Goal: Information Seeking & Learning: Learn about a topic

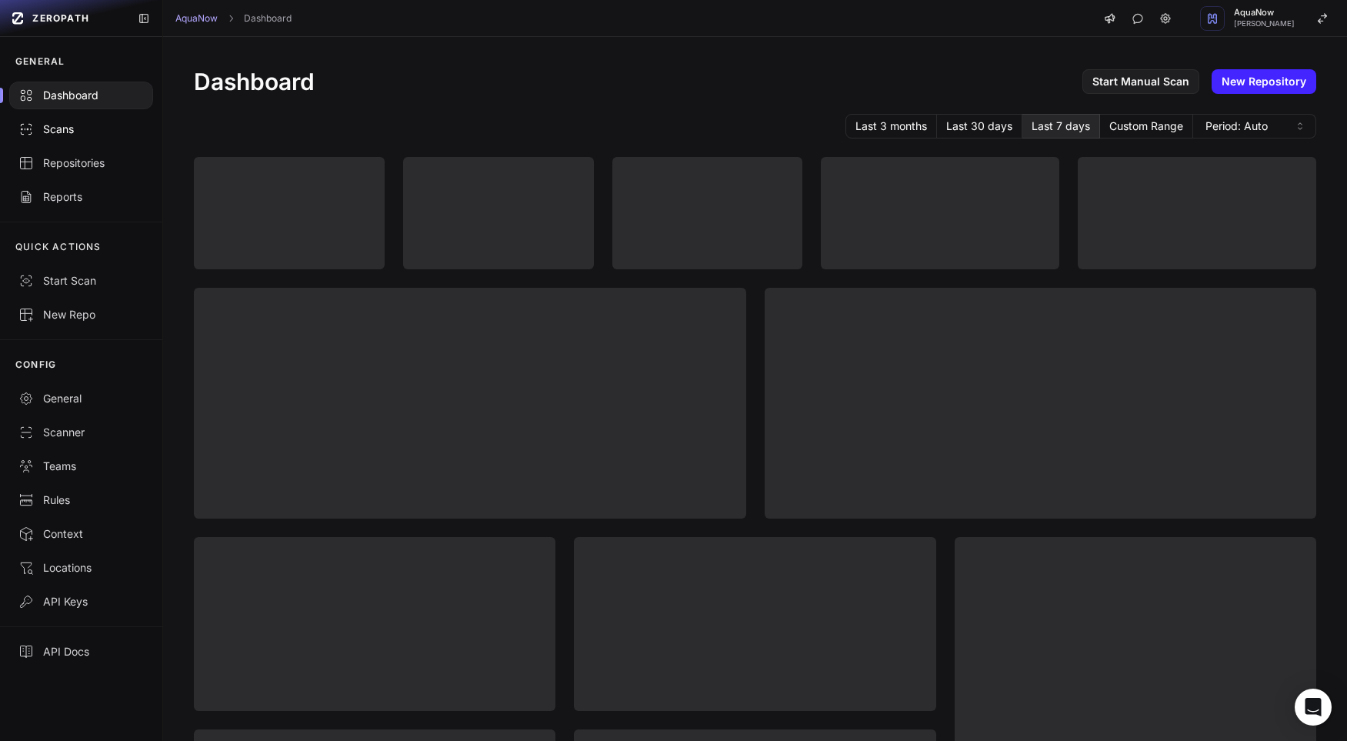
scroll to position [10, 0]
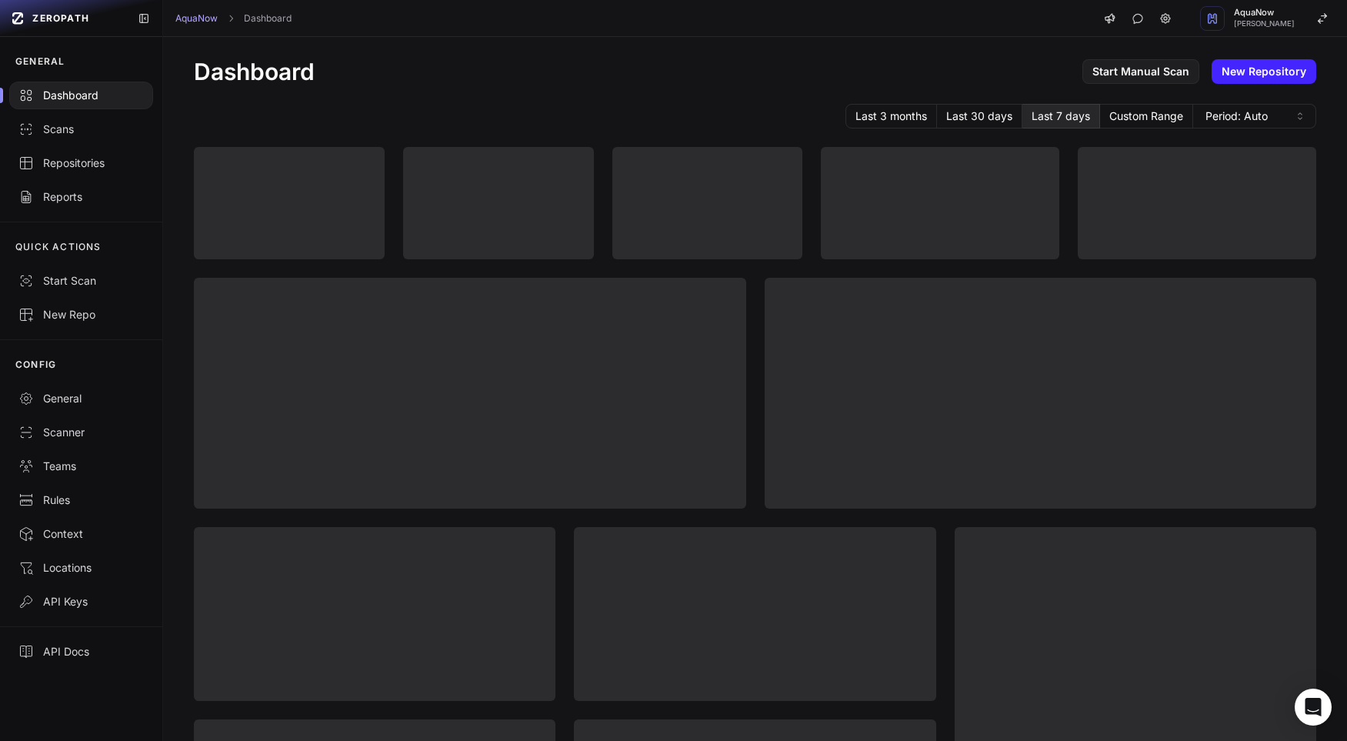
click at [68, 25] on link "ZEROPATH" at bounding box center [65, 18] width 119 height 25
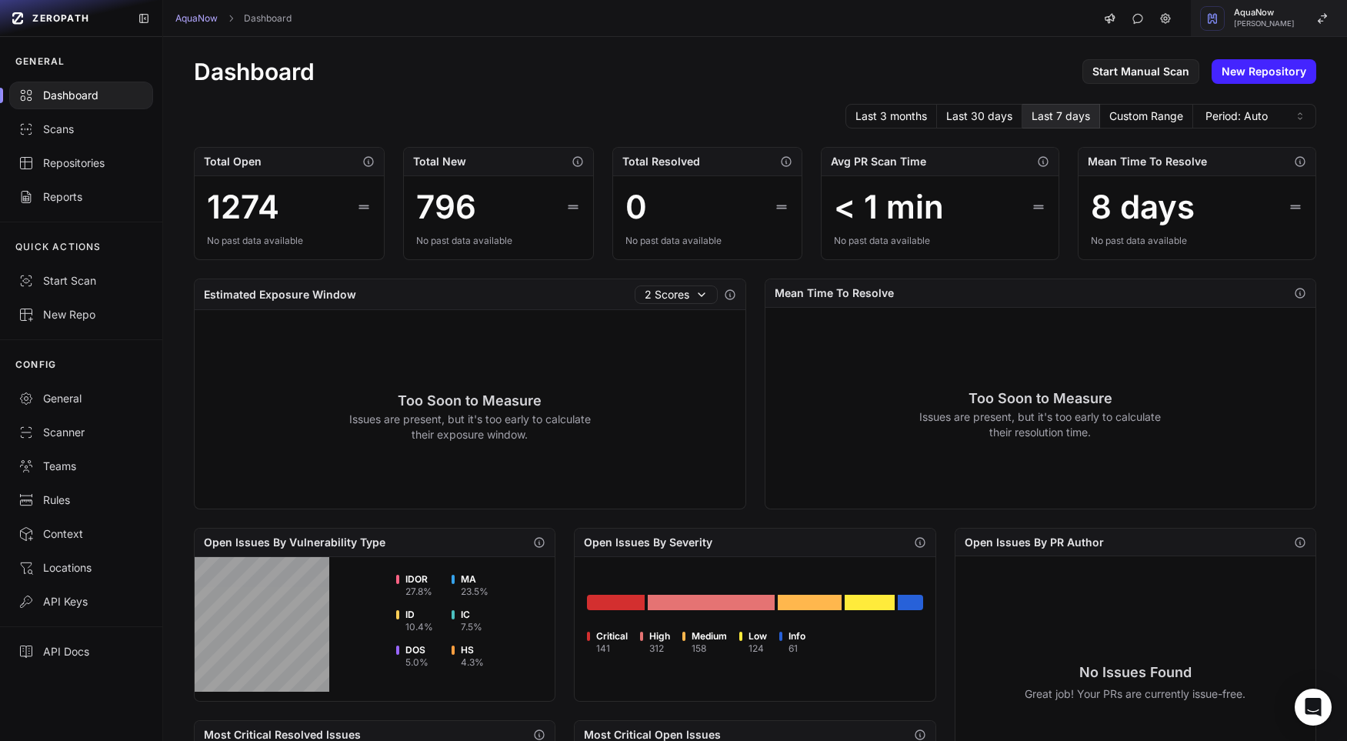
click at [1316, 22] on icon "button" at bounding box center [1322, 18] width 12 height 12
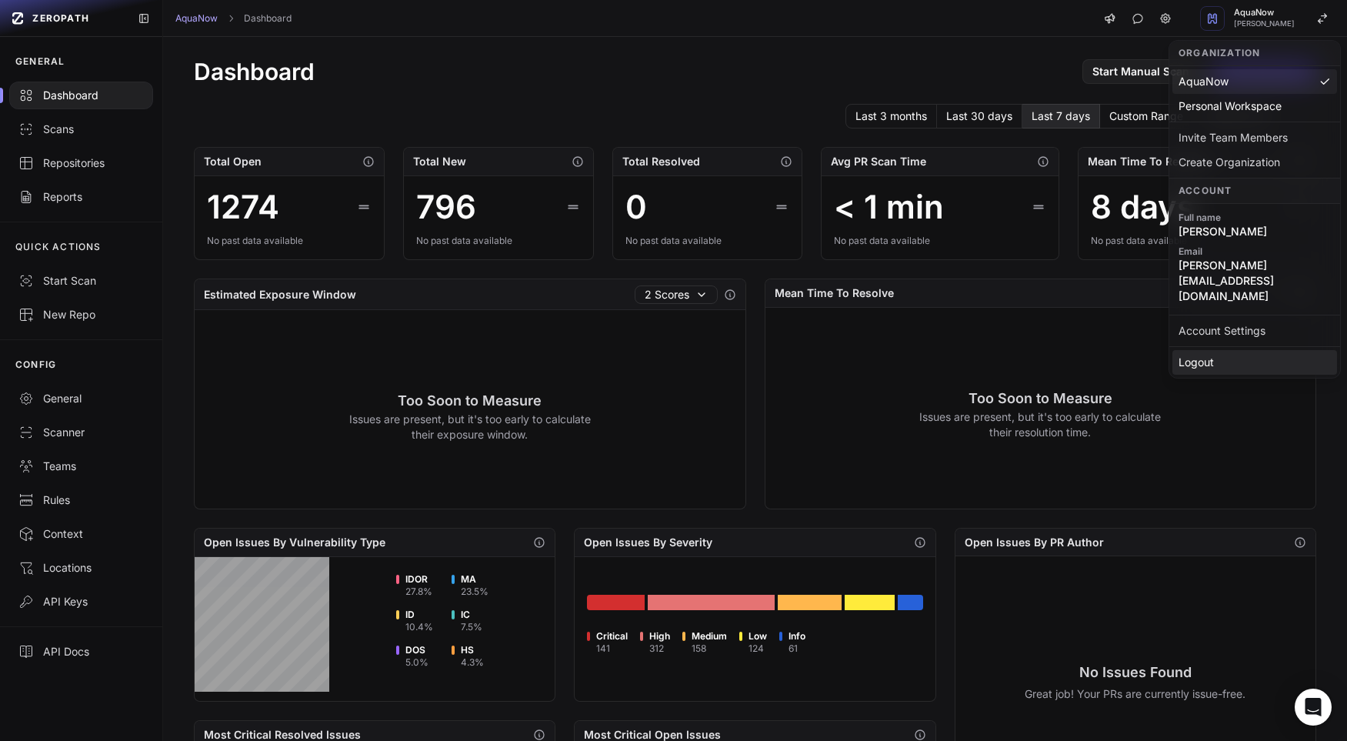
click at [1243, 350] on div "Logout" at bounding box center [1254, 362] width 165 height 25
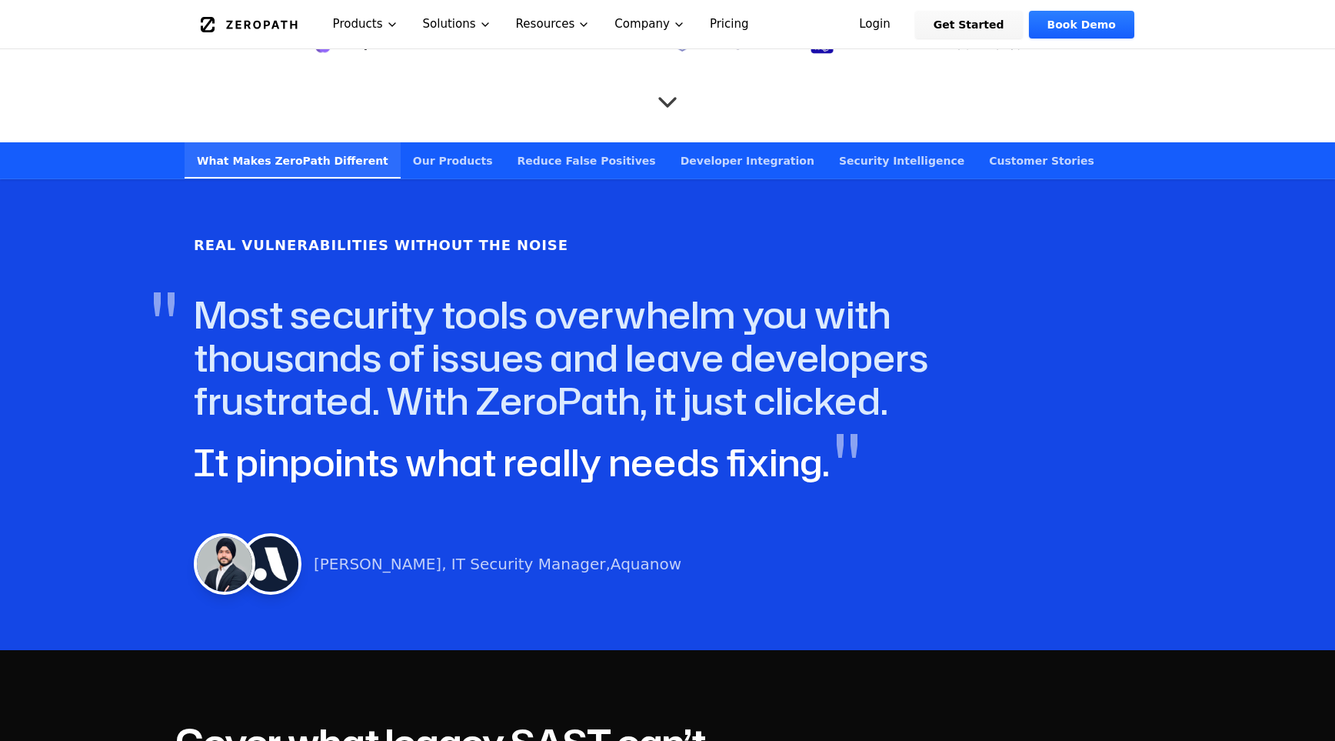
scroll to position [633, 0]
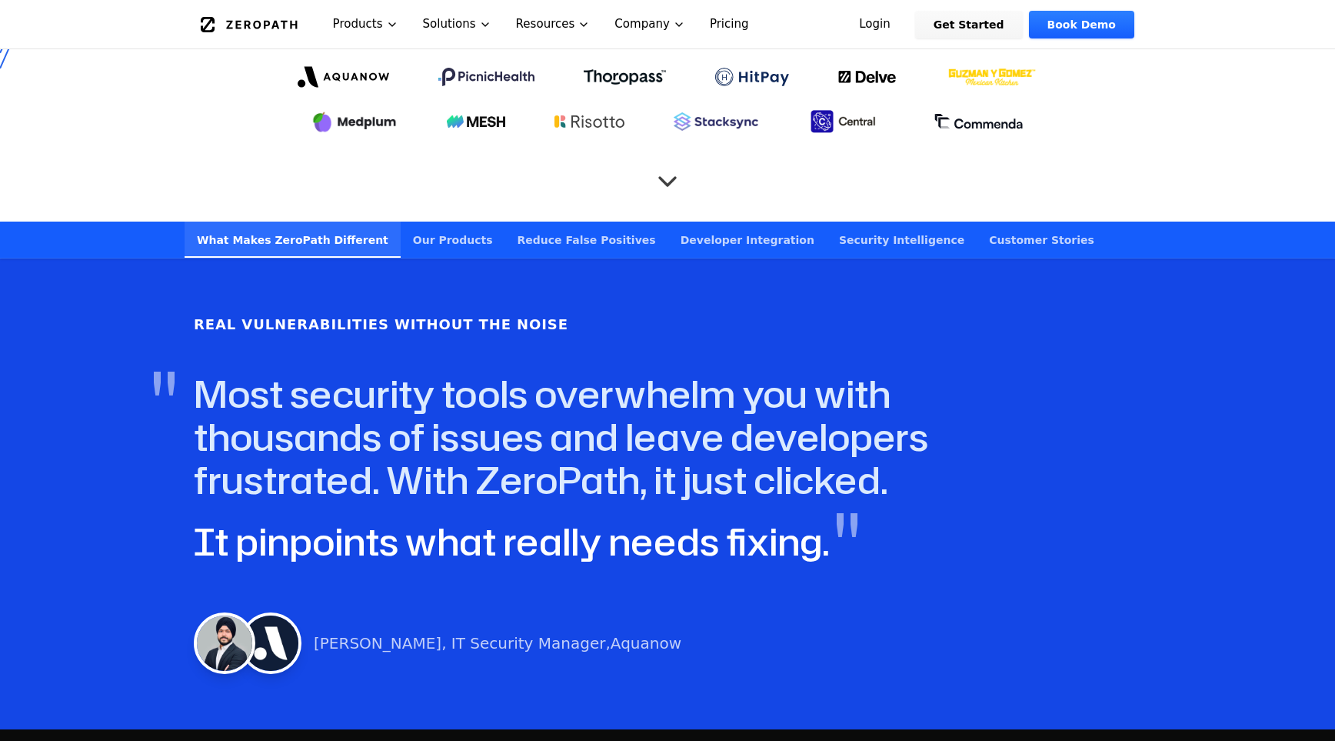
drag, startPoint x: 185, startPoint y: 367, endPoint x: 881, endPoint y: 535, distance: 716.1
click at [881, 535] on div "Real Vulnerabilities Without the Noise " Most security tools overwhelm you with…" at bounding box center [667, 493] width 985 height 397
click at [415, 223] on link "Our Products" at bounding box center [453, 240] width 105 height 36
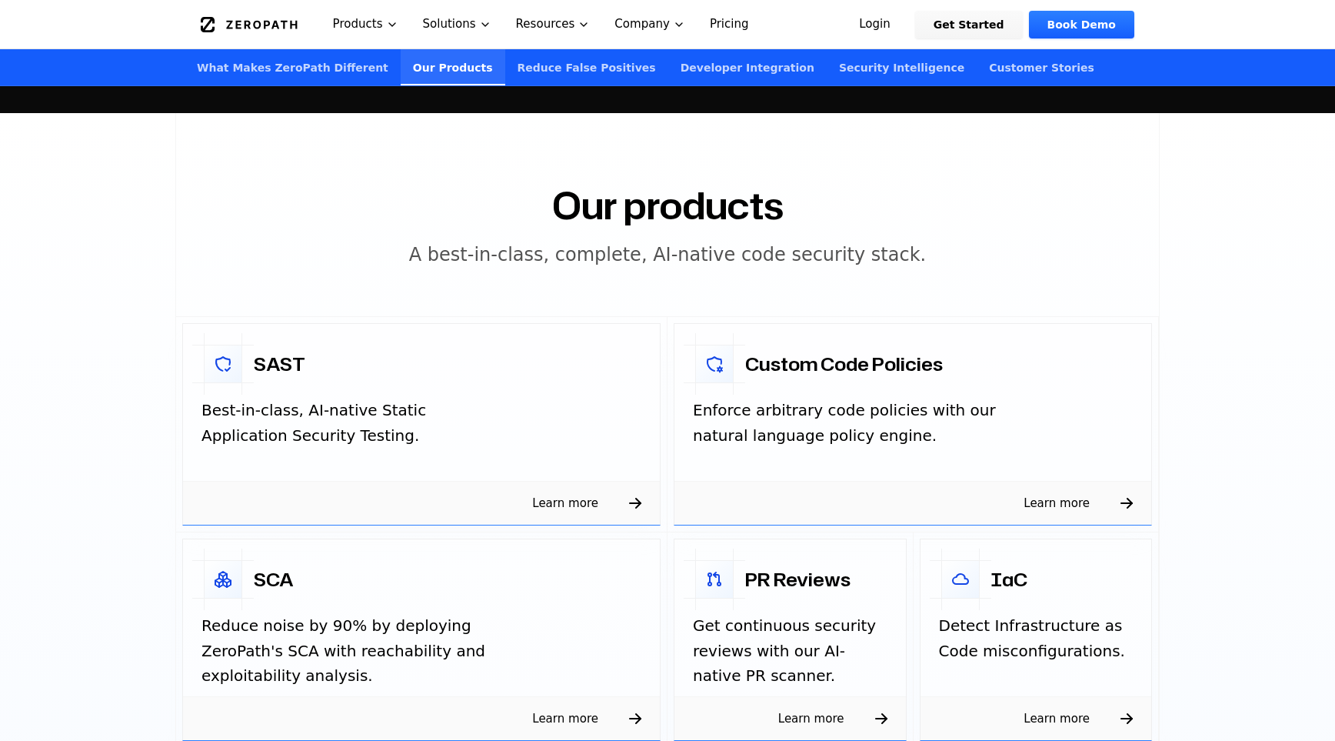
scroll to position [2200, 0]
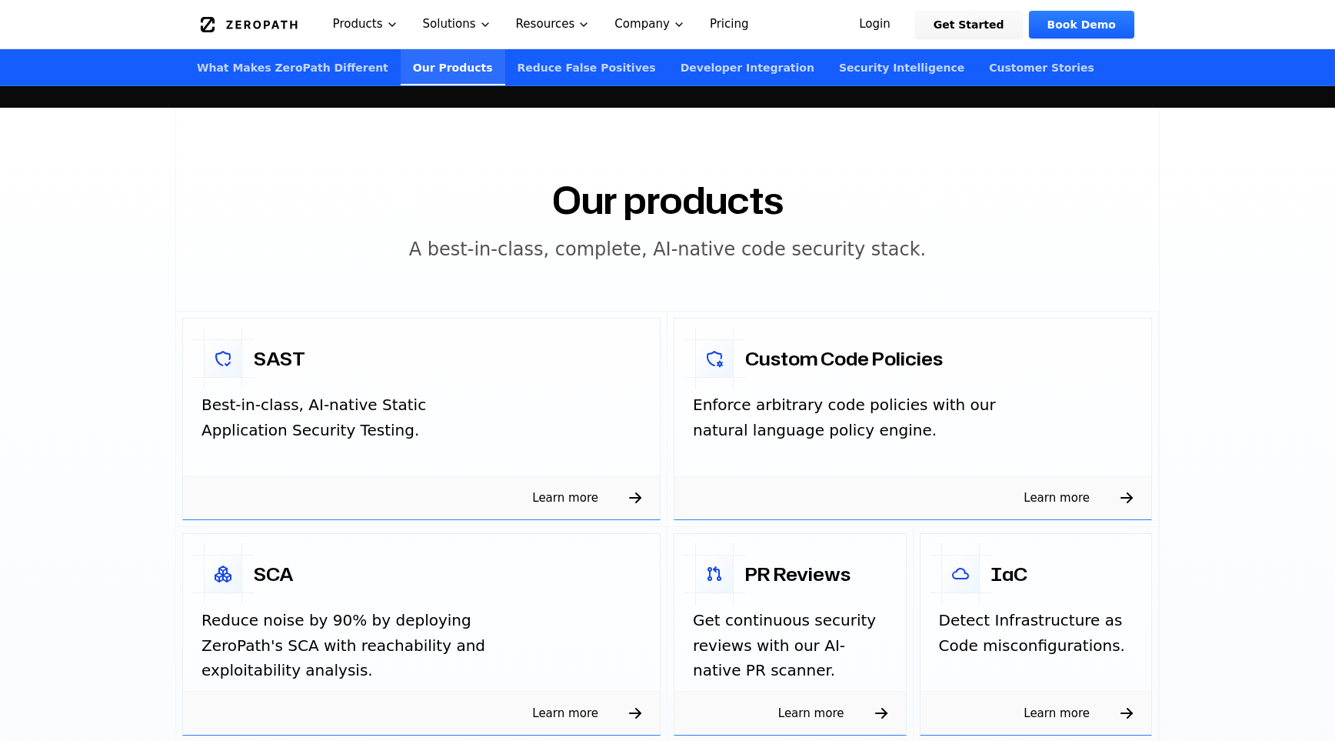
drag, startPoint x: 180, startPoint y: 175, endPoint x: 1298, endPoint y: 670, distance: 1223.0
click at [1288, 675] on section "Our products A best-in-class, complete, AI-native code security stack. SAST Bes…" at bounding box center [667, 570] width 1335 height 925
click at [1298, 670] on section "Our products A best-in-class, complete, AI-native code security stack. SAST Bes…" at bounding box center [667, 570] width 1335 height 925
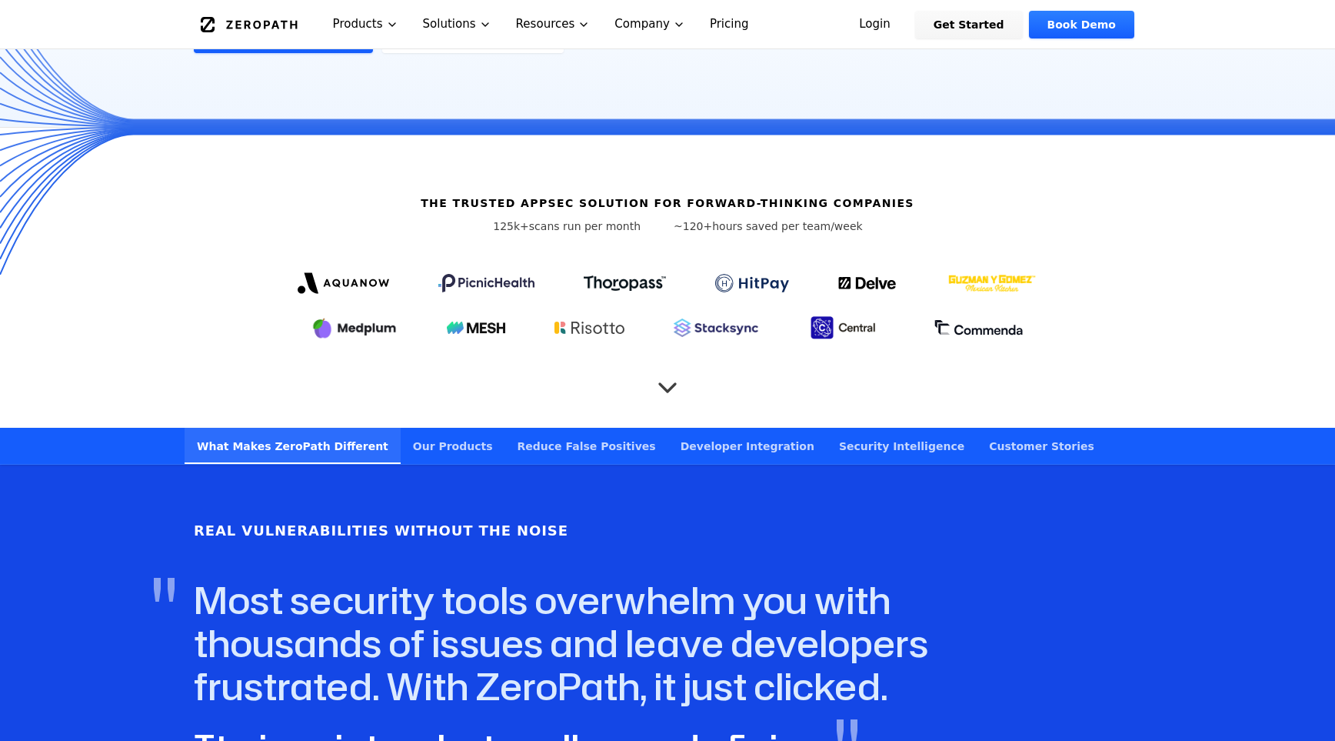
scroll to position [0, 0]
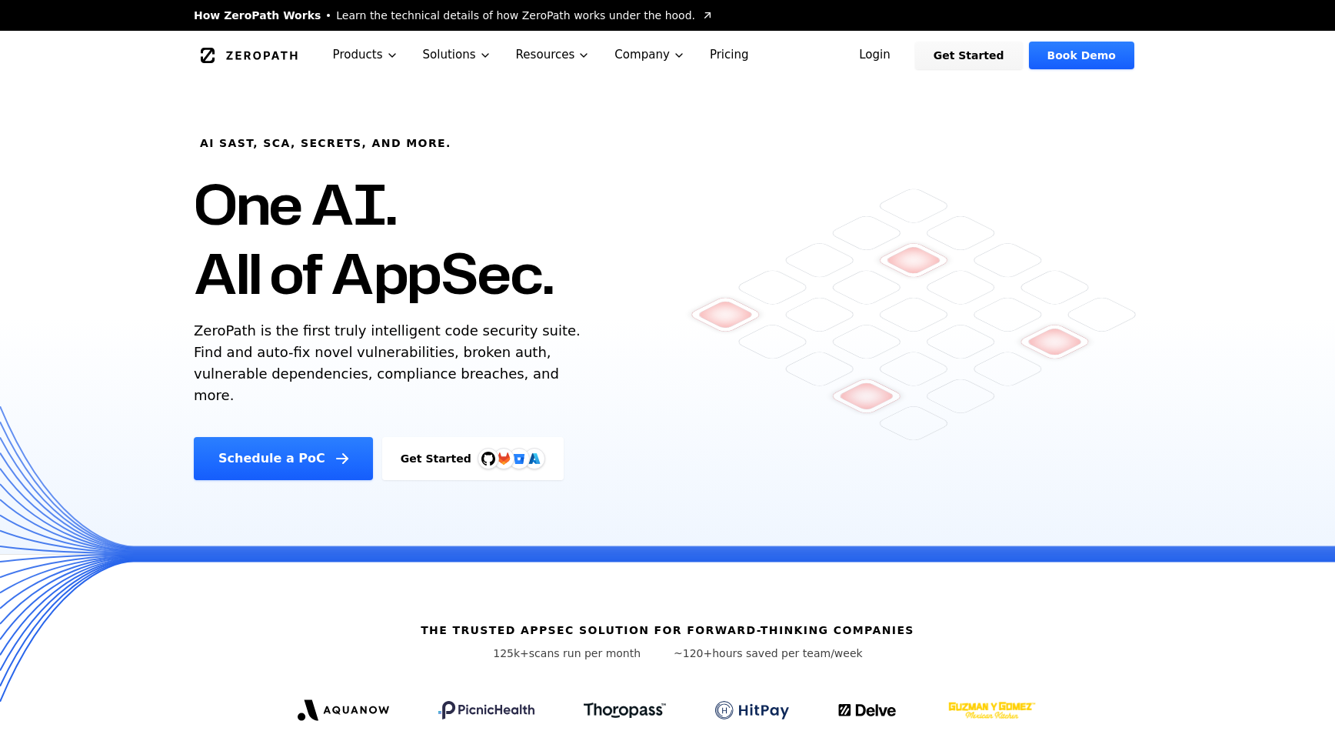
click at [242, 59] on icon "Global" at bounding box center [249, 55] width 97 height 15
drag, startPoint x: 174, startPoint y: 195, endPoint x: 774, endPoint y: 382, distance: 628.4
click at [772, 380] on div "AI SAST, SCA, Secrets, and more. One AI. All of AppSec. ZeroPath is the first t…" at bounding box center [667, 317] width 1335 height 474
click at [774, 382] on div "AI SAST, SCA, Secrets, and more. One AI. All of AppSec. ZeroPath is the first t…" at bounding box center [667, 280] width 985 height 400
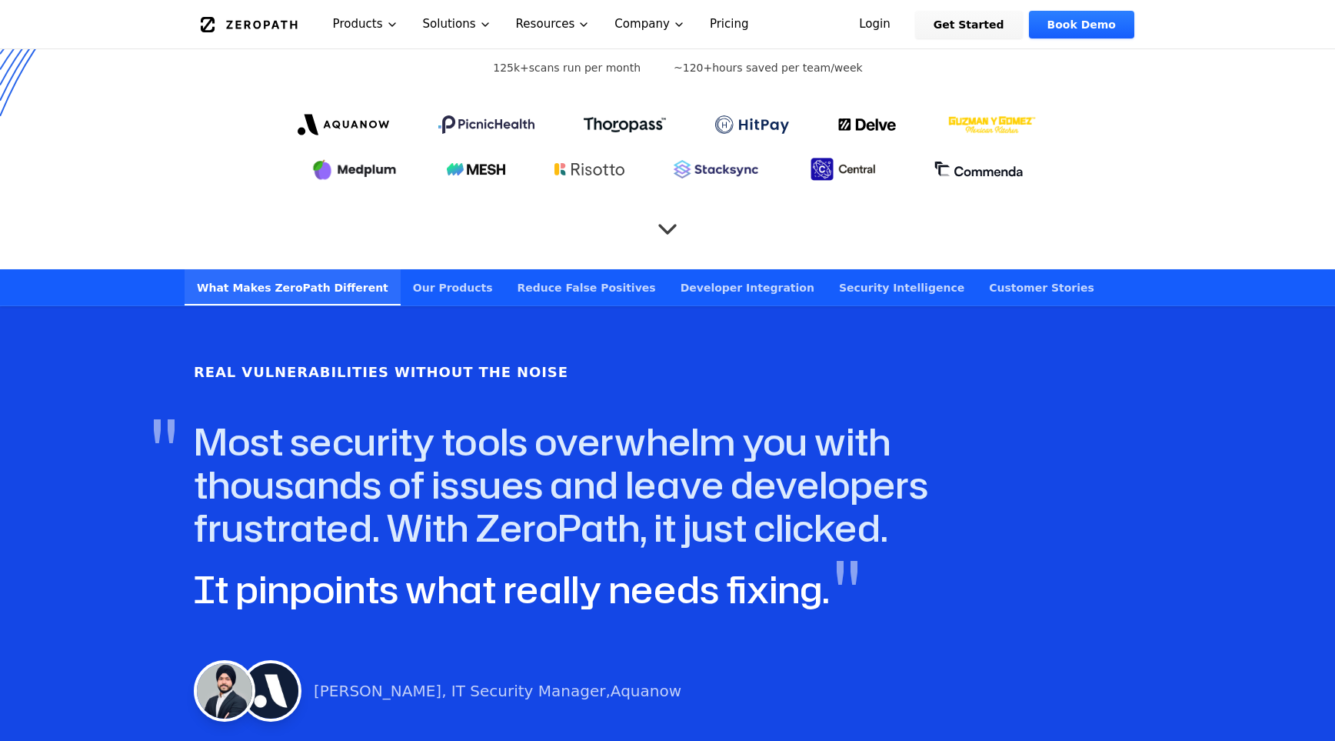
click at [681, 269] on link "Developer Integration" at bounding box center [747, 287] width 158 height 36
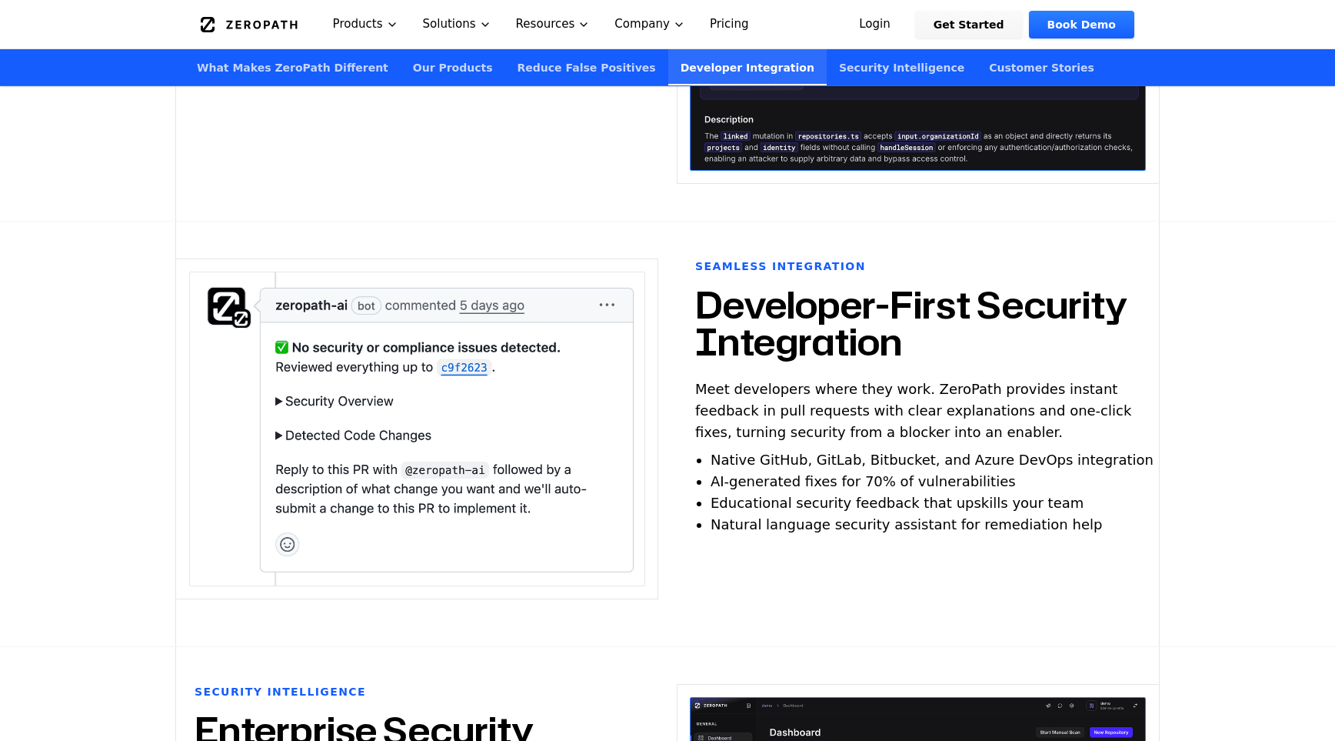
scroll to position [3608, 0]
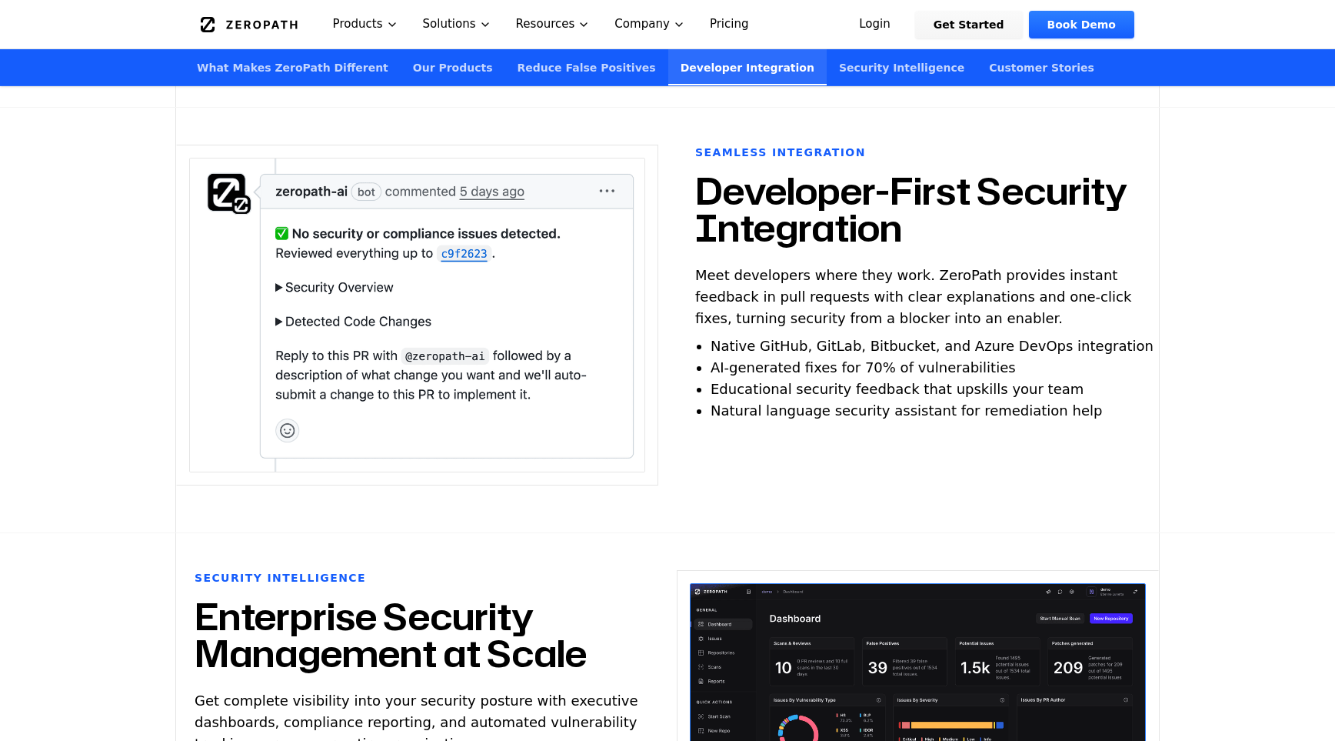
drag, startPoint x: 693, startPoint y: 165, endPoint x: 1092, endPoint y: 395, distance: 461.1
click at [1092, 395] on div "Seamless Integration Developer-First Security Integration Meet developers where…" at bounding box center [918, 320] width 482 height 351
click at [1092, 395] on ul "Native GitHub, GitLab, Bitbucket, and Azure DevOps integration AI-generated fix…" at bounding box center [933, 378] width 445 height 86
drag, startPoint x: 1092, startPoint y: 398, endPoint x: 710, endPoint y: 179, distance: 439.7
click at [710, 179] on div "Seamless Integration Developer-First Security Integration Meet developers where…" at bounding box center [917, 283] width 445 height 277
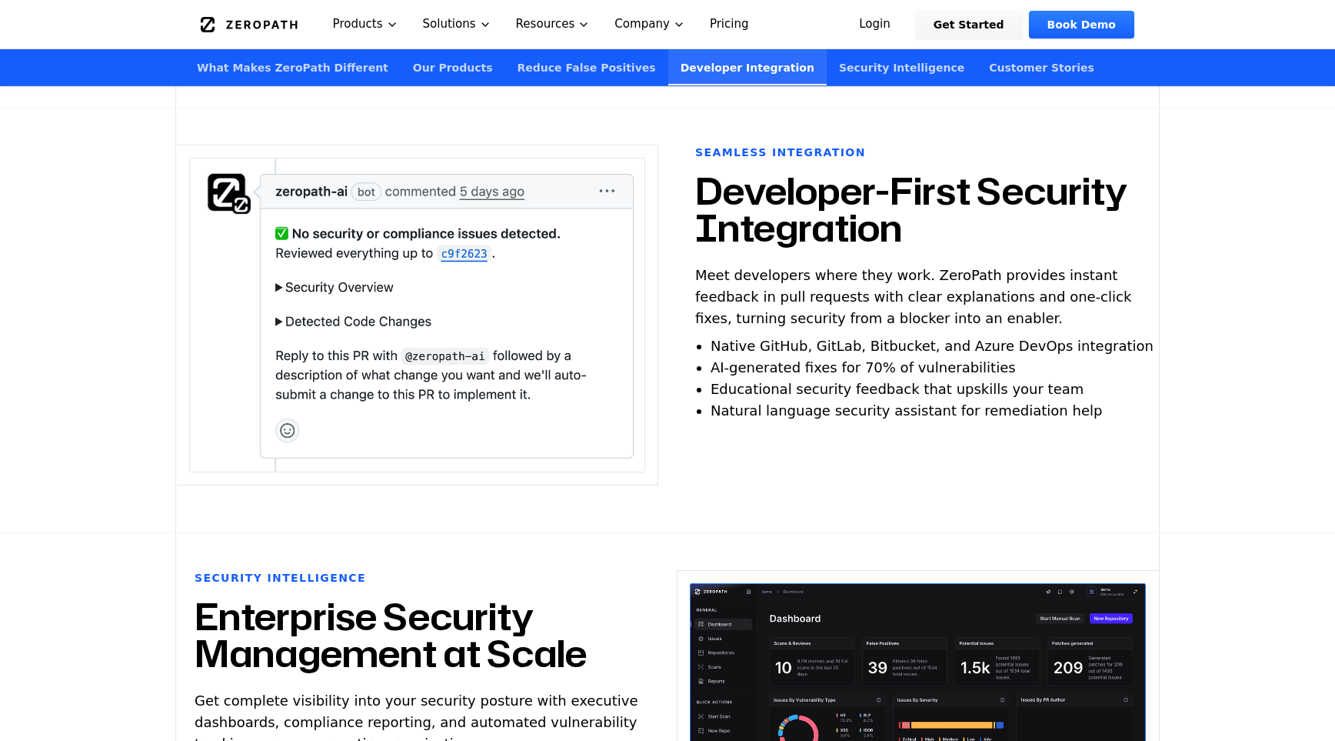
click at [710, 179] on h2 "Developer-First Security Integration" at bounding box center [917, 209] width 445 height 74
drag, startPoint x: 701, startPoint y: 173, endPoint x: 1076, endPoint y: 405, distance: 441.1
click at [1075, 405] on div "Seamless Integration Developer-First Security Integration Meet developers where…" at bounding box center [918, 320] width 482 height 351
click at [1076, 405] on div "Seamless Integration Developer-First Security Integration Meet developers where…" at bounding box center [918, 320] width 482 height 351
drag, startPoint x: 1082, startPoint y: 405, endPoint x: 705, endPoint y: 178, distance: 440.6
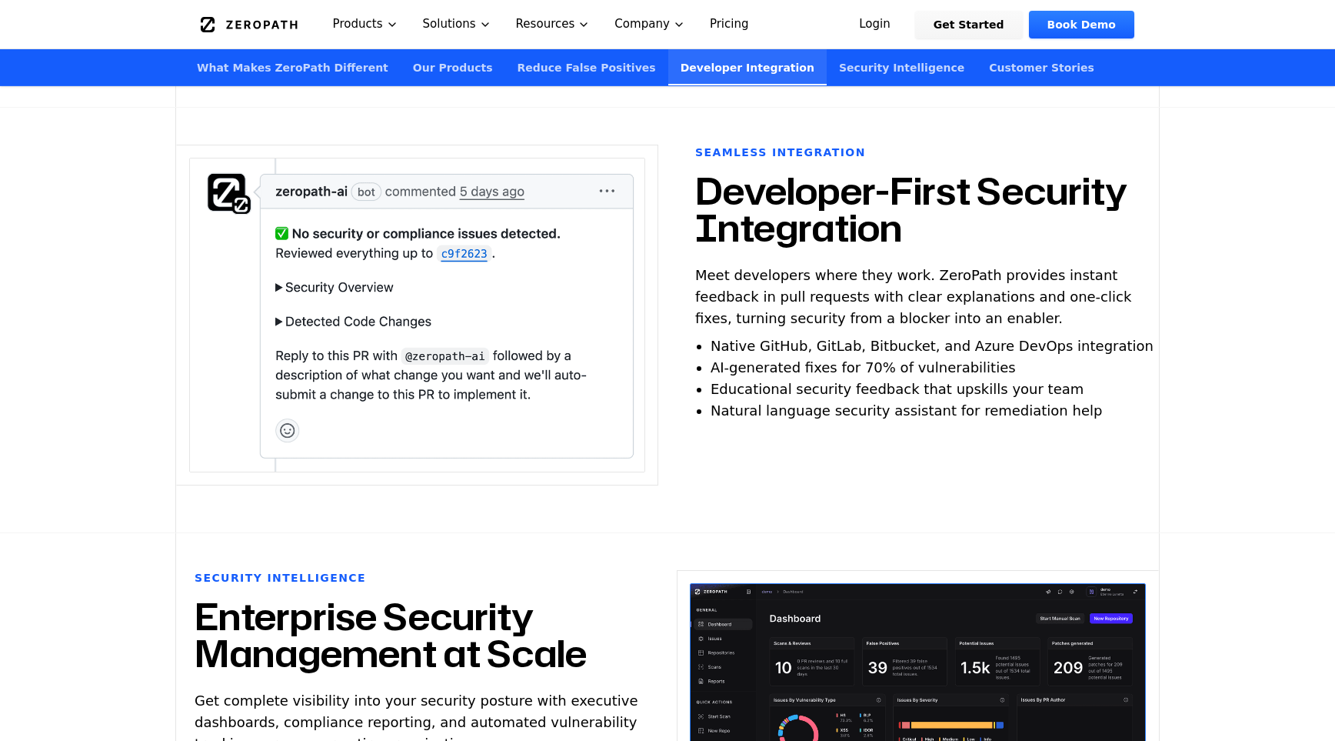
click at [705, 178] on div "Seamless Integration Developer-First Security Integration Meet developers where…" at bounding box center [918, 320] width 482 height 351
click at [705, 178] on h2 "Developer-First Security Integration" at bounding box center [917, 209] width 445 height 74
drag, startPoint x: 705, startPoint y: 178, endPoint x: 1076, endPoint y: 395, distance: 429.8
click at [1076, 395] on div "Seamless Integration Developer-First Security Integration Meet developers where…" at bounding box center [917, 283] width 445 height 277
click at [1076, 395] on ul "Native GitHub, GitLab, Bitbucket, and Azure DevOps integration AI-generated fix…" at bounding box center [933, 378] width 445 height 86
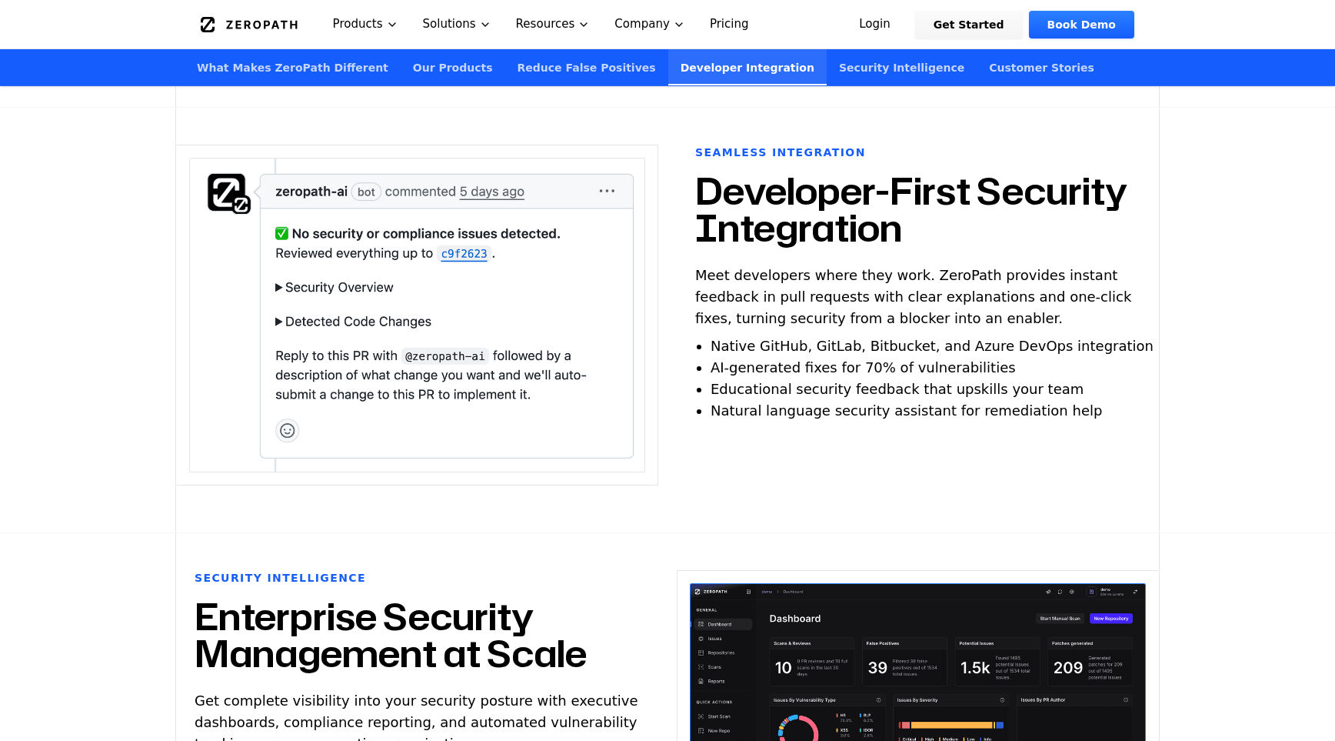
drag, startPoint x: 738, startPoint y: 201, endPoint x: 1095, endPoint y: 387, distance: 402.6
click at [1095, 387] on div "Seamless Integration Developer-First Security Integration Meet developers where…" at bounding box center [917, 283] width 445 height 277
click at [1095, 387] on ul "Native GitHub, GitLab, Bitbucket, and Azure DevOps integration AI-generated fix…" at bounding box center [933, 378] width 445 height 86
drag, startPoint x: 1090, startPoint y: 405, endPoint x: 695, endPoint y: 172, distance: 458.3
click at [695, 172] on div "Seamless Integration Developer-First Security Integration Meet developers where…" at bounding box center [918, 320] width 482 height 351
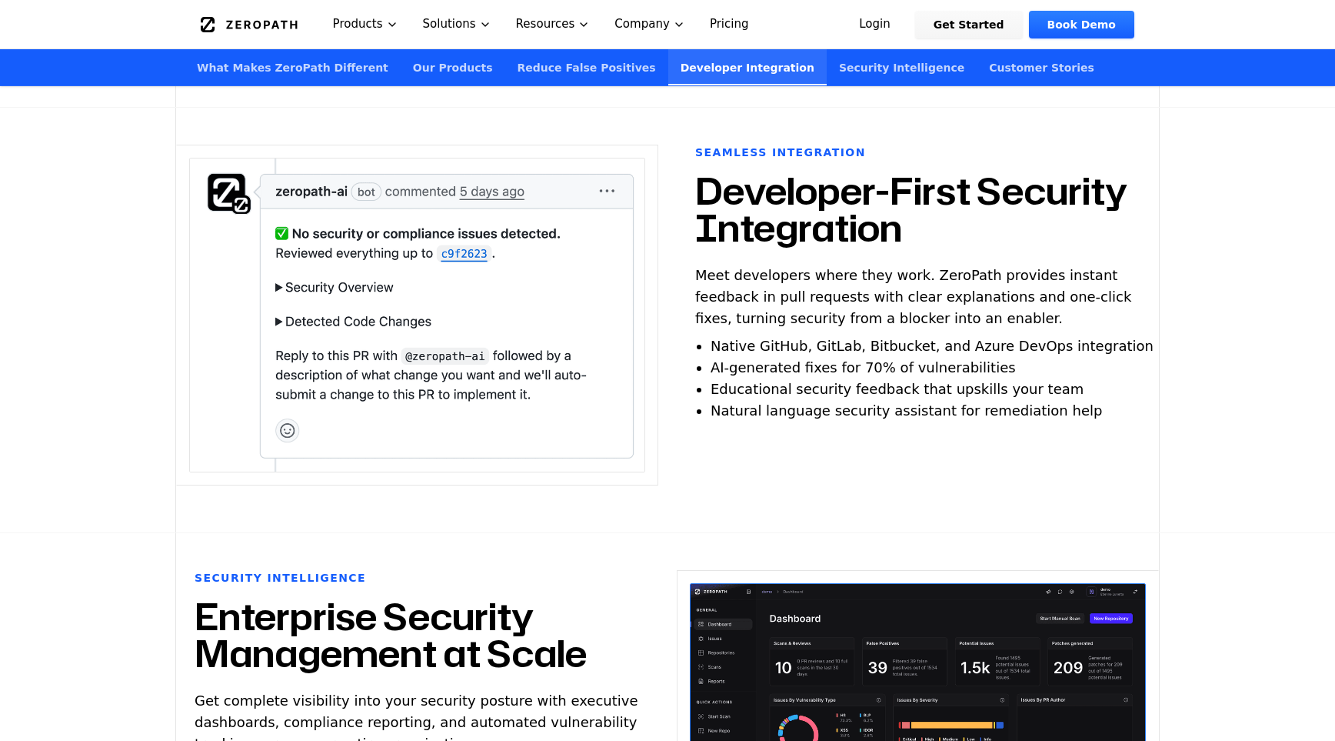
click at [695, 172] on h2 "Developer-First Security Integration" at bounding box center [917, 209] width 445 height 74
drag, startPoint x: 695, startPoint y: 172, endPoint x: 1095, endPoint y: 399, distance: 459.2
click at [1095, 399] on div "Seamless Integration Developer-First Security Integration Meet developers where…" at bounding box center [917, 283] width 445 height 277
click at [1095, 399] on ul "Native GitHub, GitLab, Bitbucket, and Azure DevOps integration AI-generated fix…" at bounding box center [933, 378] width 445 height 86
drag, startPoint x: 1092, startPoint y: 399, endPoint x: 699, endPoint y: 173, distance: 452.8
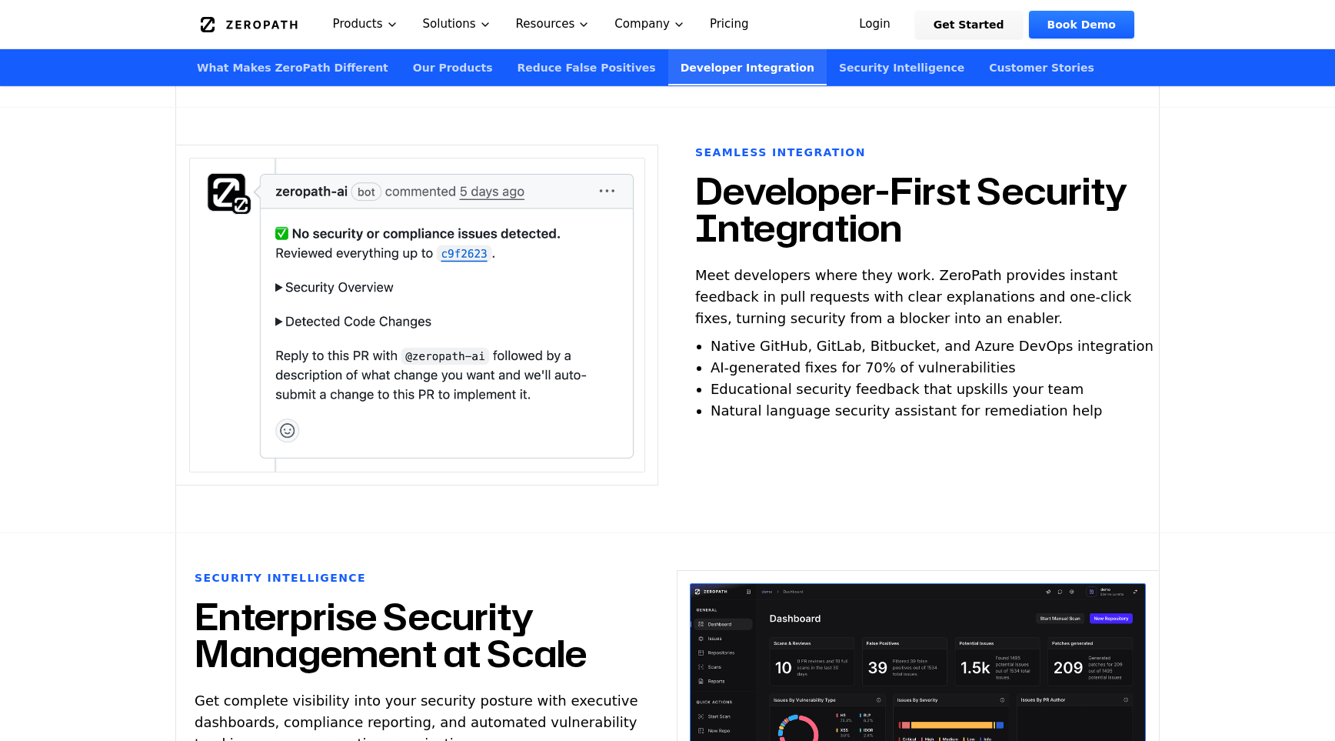
click at [699, 173] on div "Seamless Integration Developer-First Security Integration Meet developers where…" at bounding box center [918, 320] width 482 height 351
click at [699, 173] on h2 "Developer-First Security Integration" at bounding box center [917, 209] width 445 height 74
drag, startPoint x: 699, startPoint y: 173, endPoint x: 1080, endPoint y: 384, distance: 435.2
click at [1080, 384] on div "Seamless Integration Developer-First Security Integration Meet developers where…" at bounding box center [917, 283] width 445 height 277
click at [1081, 384] on ul "Native GitHub, GitLab, Bitbucket, and Azure DevOps integration AI-generated fix…" at bounding box center [933, 378] width 445 height 86
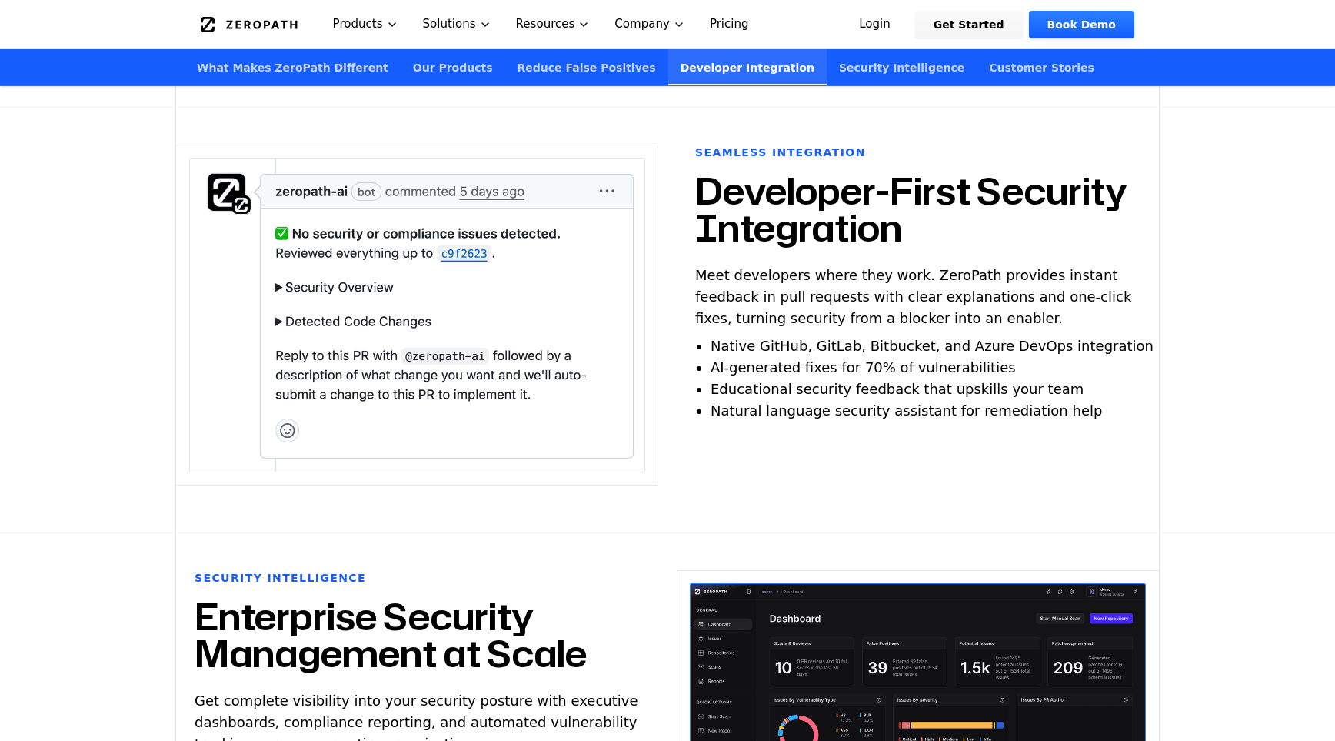
drag, startPoint x: 1067, startPoint y: 411, endPoint x: 693, endPoint y: 177, distance: 441.0
click at [693, 177] on div "Seamless Integration Developer-First Security Integration Meet developers where…" at bounding box center [918, 320] width 482 height 351
drag, startPoint x: 693, startPoint y: 177, endPoint x: 1068, endPoint y: 400, distance: 436.0
click at [1068, 400] on div "Seamless Integration Developer-First Security Integration Meet developers where…" at bounding box center [918, 320] width 482 height 351
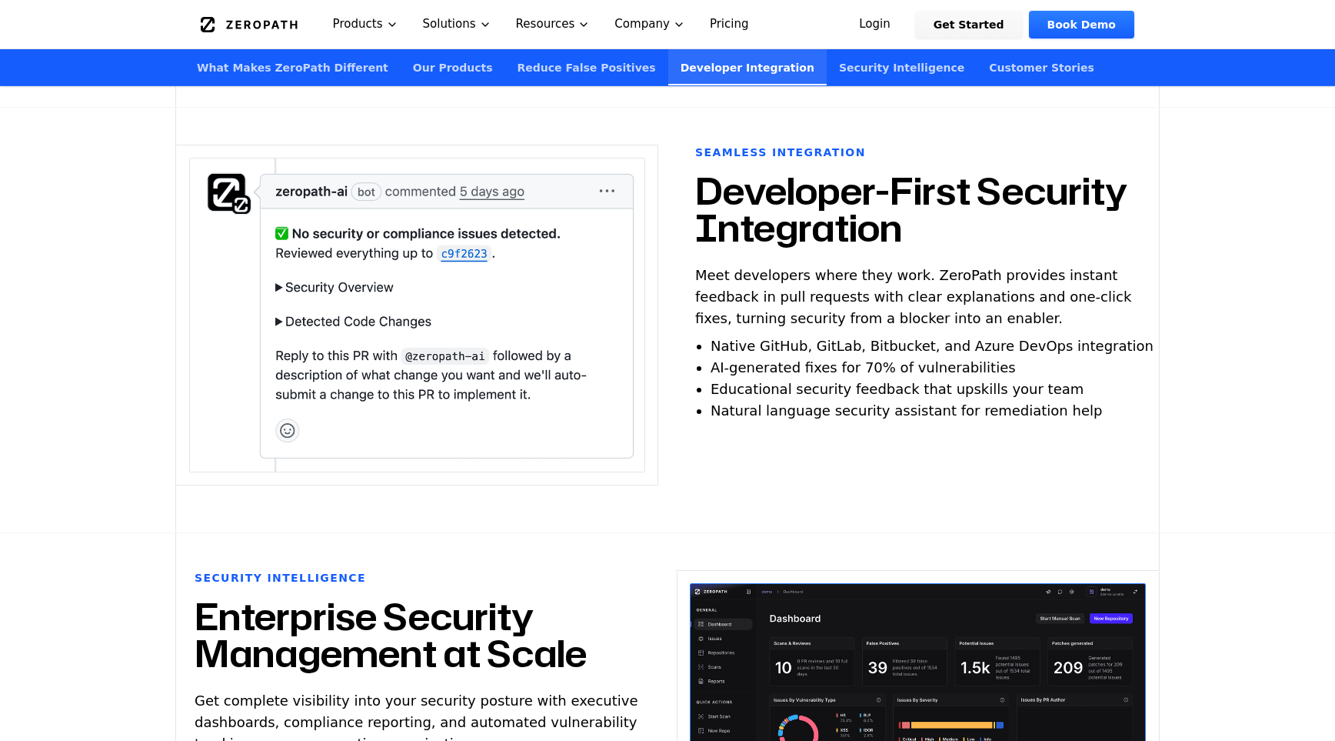
click at [1068, 400] on div "Seamless Integration Developer-First Security Integration Meet developers where…" at bounding box center [918, 320] width 482 height 351
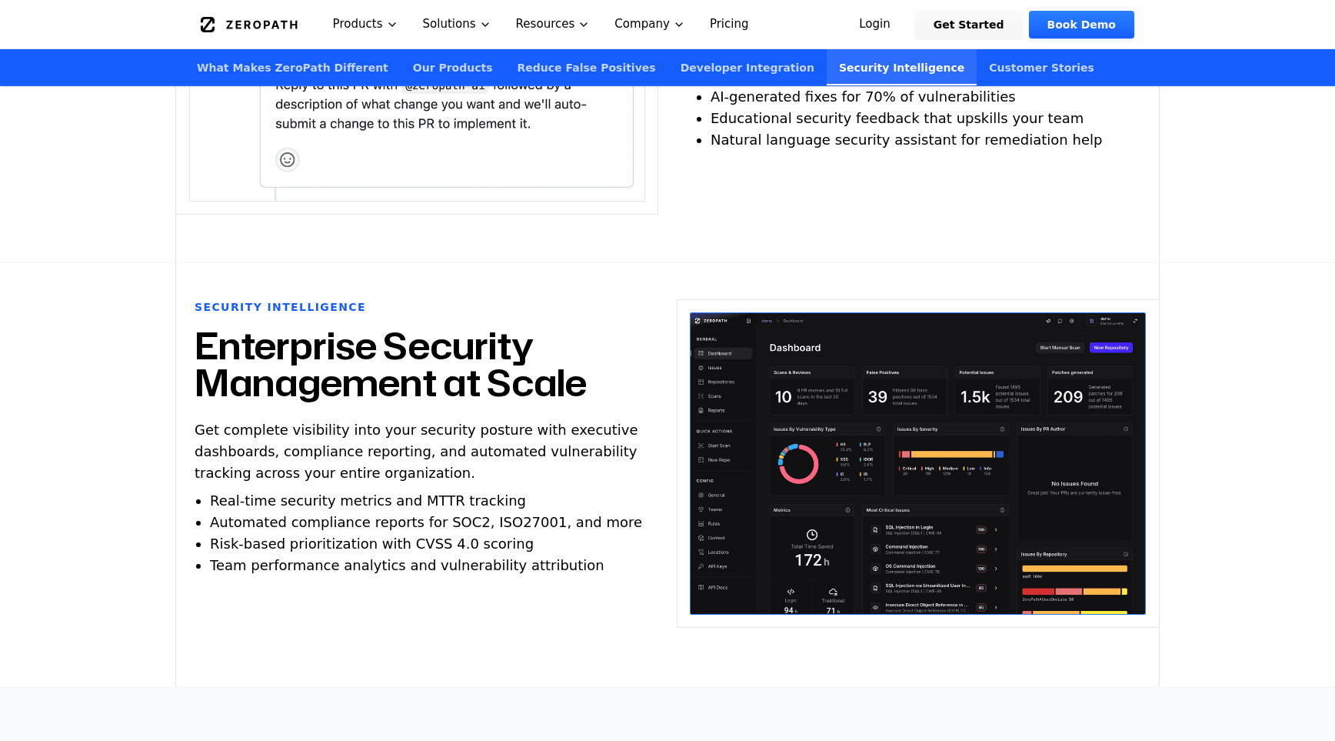
click at [852, 407] on img at bounding box center [918, 463] width 456 height 302
drag, startPoint x: 211, startPoint y: 328, endPoint x: 567, endPoint y: 563, distance: 426.9
click at [560, 562] on div "Security Intelligence Enterprise Security Management at Scale Get complete visi…" at bounding box center [417, 474] width 482 height 351
click at [567, 563] on div "Security Intelligence Enterprise Security Management at Scale Get complete visi…" at bounding box center [417, 474] width 482 height 351
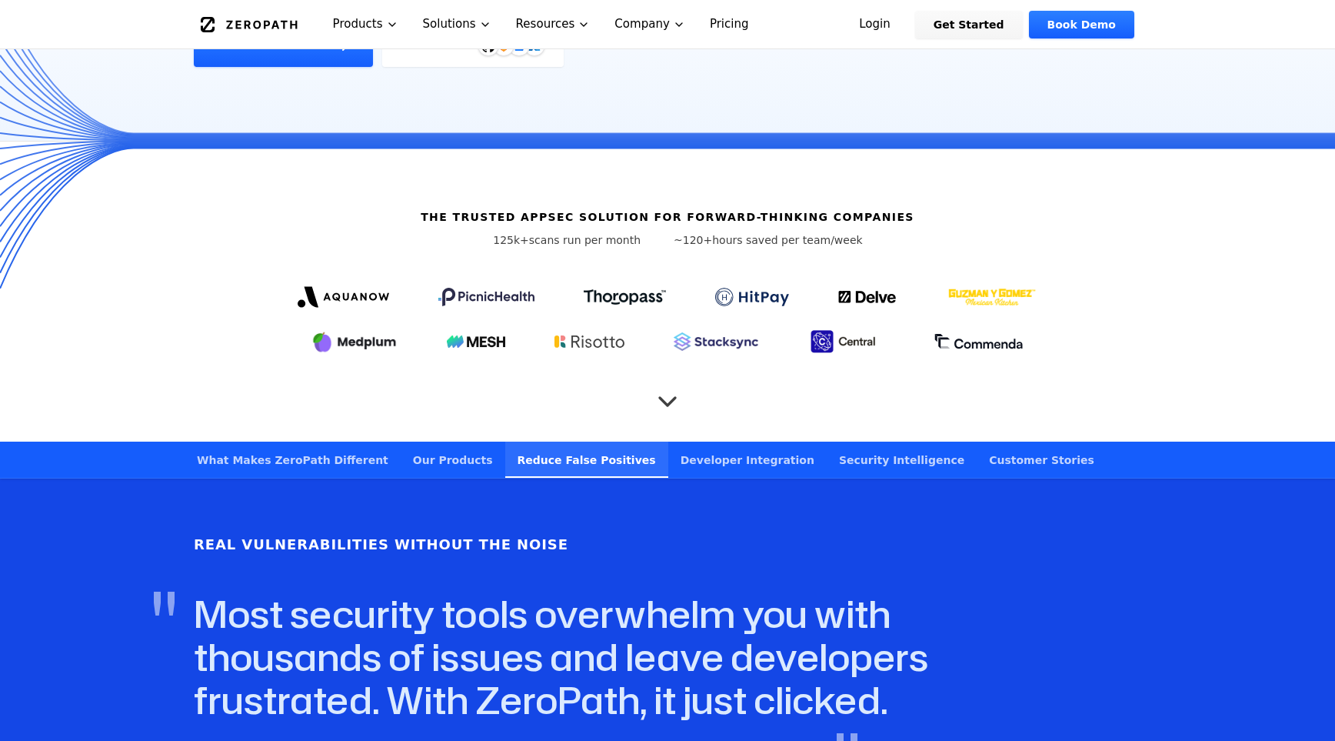
scroll to position [0, 0]
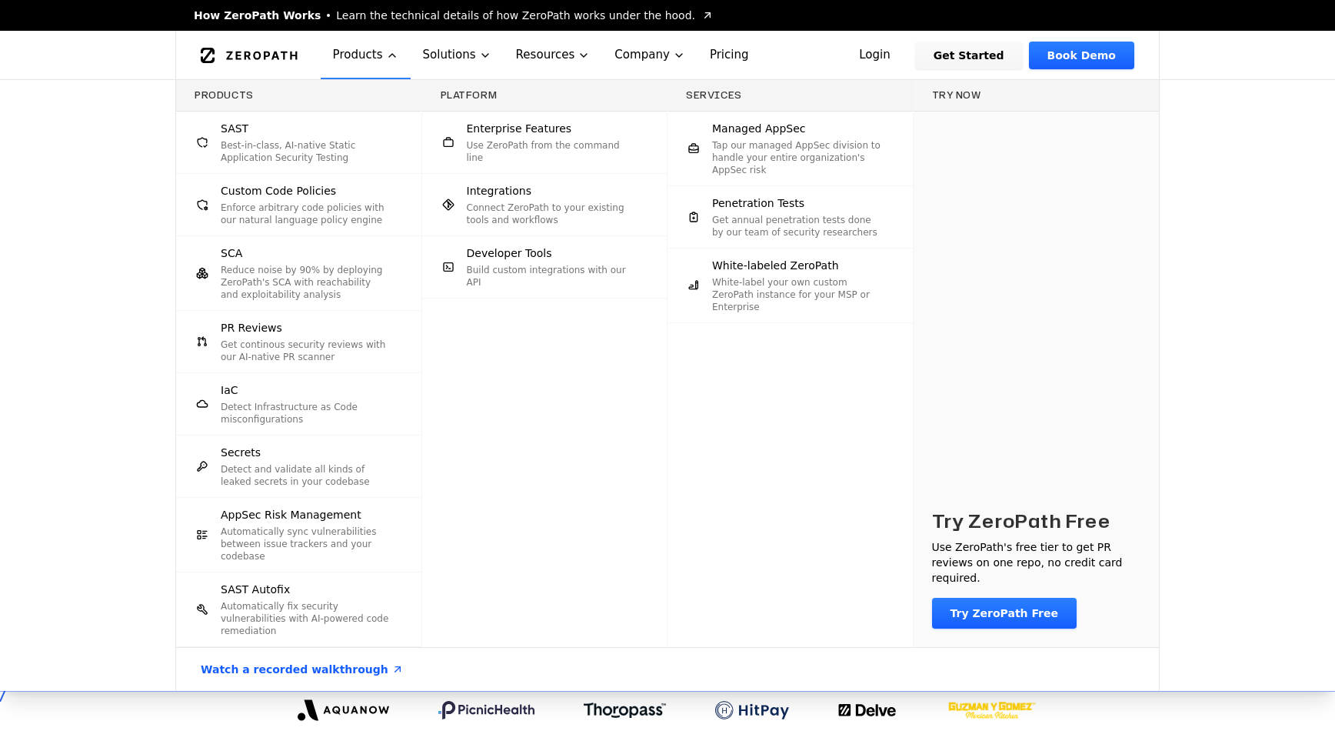
click at [295, 158] on p "Best-in-class, AI-native Static Application Security Testing" at bounding box center [306, 151] width 170 height 25
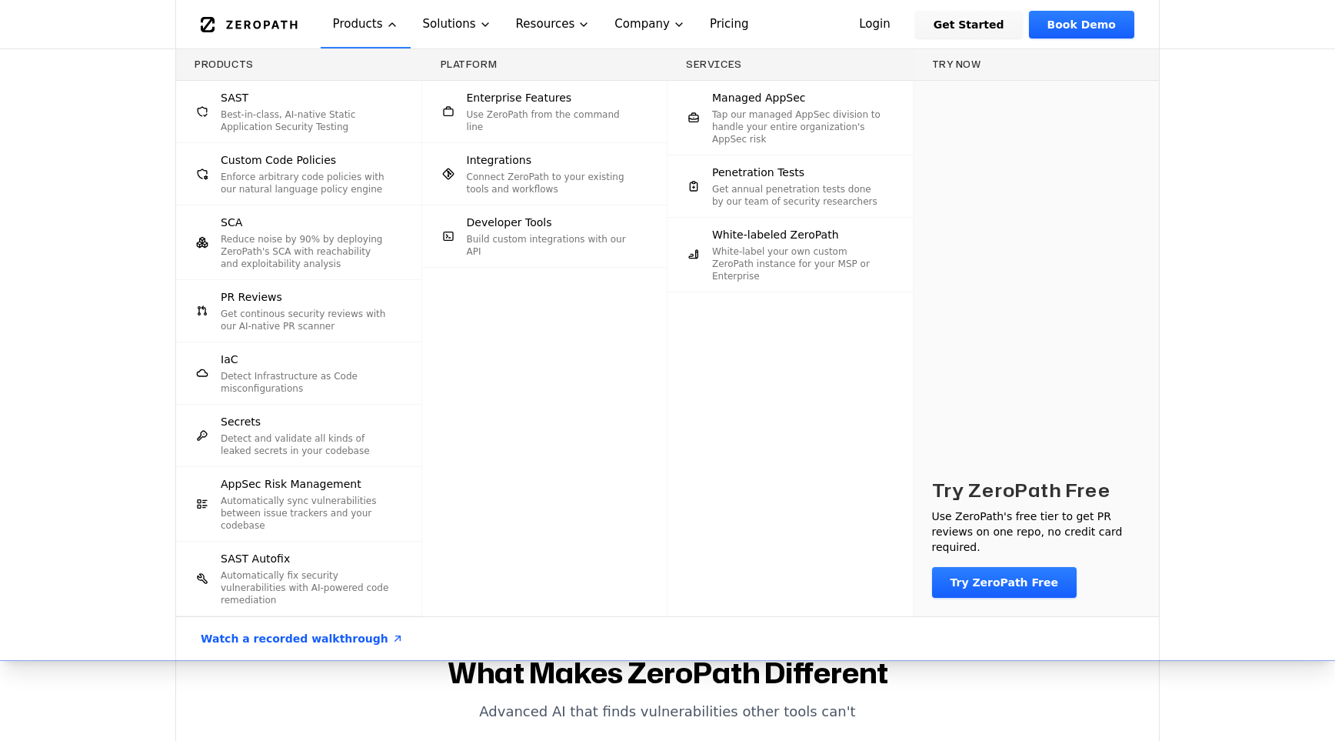
scroll to position [402, 0]
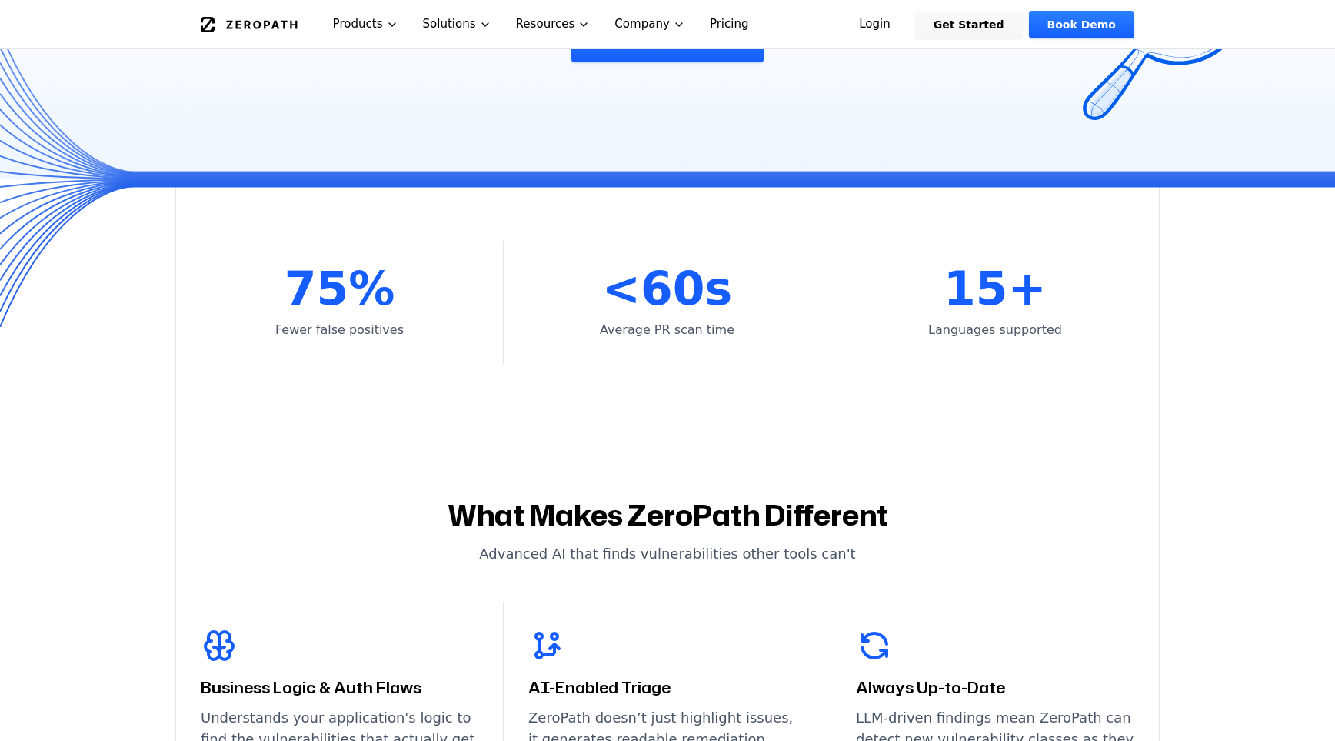
drag, startPoint x: 150, startPoint y: 680, endPoint x: 148, endPoint y: 663, distance: 17.0
click at [149, 680] on section "What Makes ZeroPath Different Advanced AI that finds vulnerabilities other tool…" at bounding box center [667, 750] width 1335 height 648
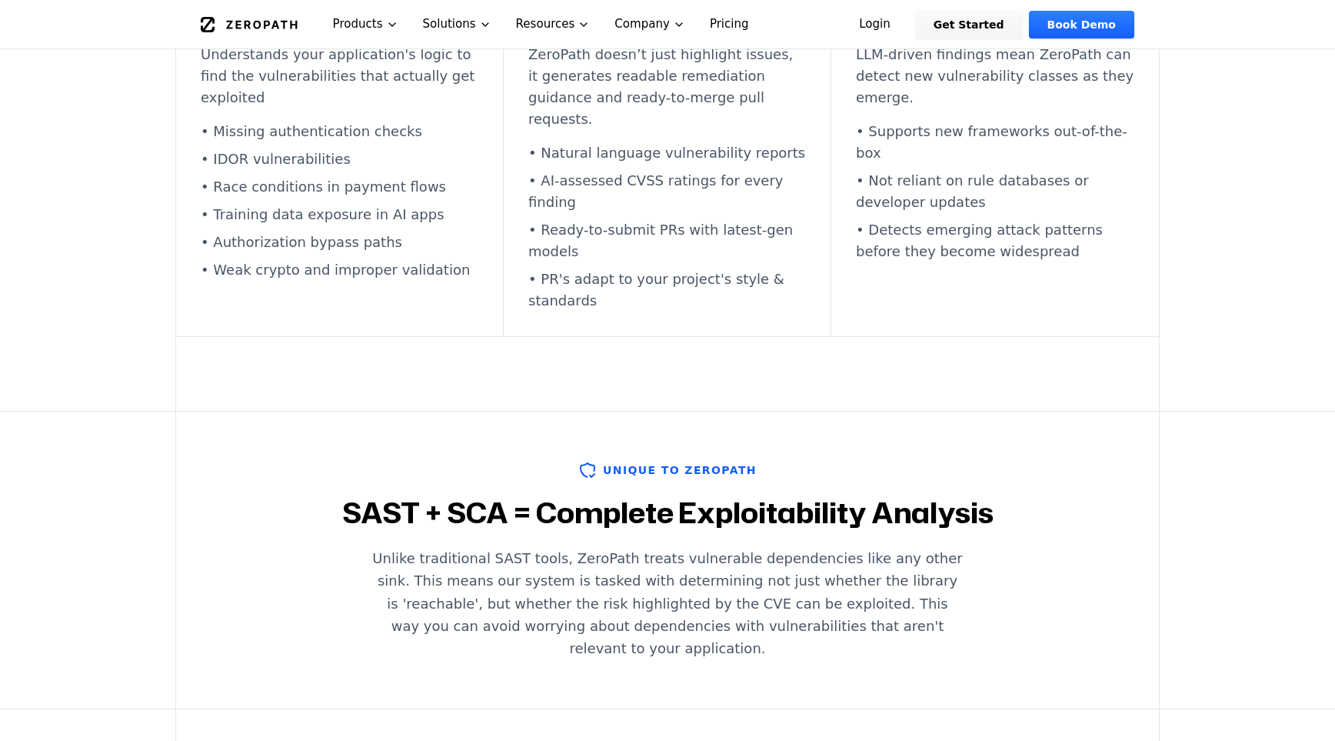
scroll to position [1144, 0]
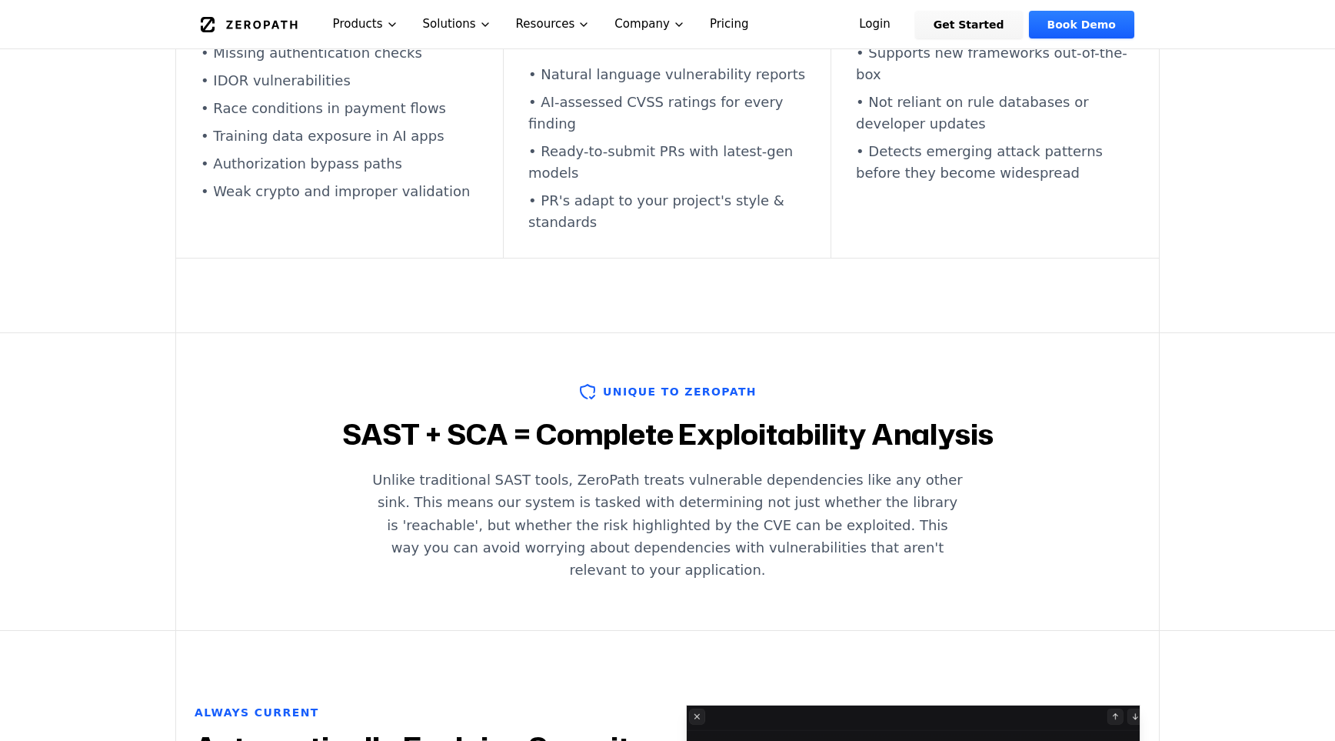
drag, startPoint x: 332, startPoint y: 403, endPoint x: 945, endPoint y: 528, distance: 624.9
click at [945, 528] on div "Unique to ZeroPath SAST + SCA = Complete Exploitability Analysis Unlike traditi…" at bounding box center [667, 481] width 985 height 297
click at [944, 528] on div "Unique to ZeroPath SAST + SCA = Complete Exploitability Analysis Unlike traditi…" at bounding box center [667, 481] width 985 height 297
drag, startPoint x: 965, startPoint y: 528, endPoint x: 310, endPoint y: 383, distance: 670.4
click at [310, 383] on div "Unique to ZeroPath SAST + SCA = Complete Exploitability Analysis Unlike traditi…" at bounding box center [667, 481] width 985 height 297
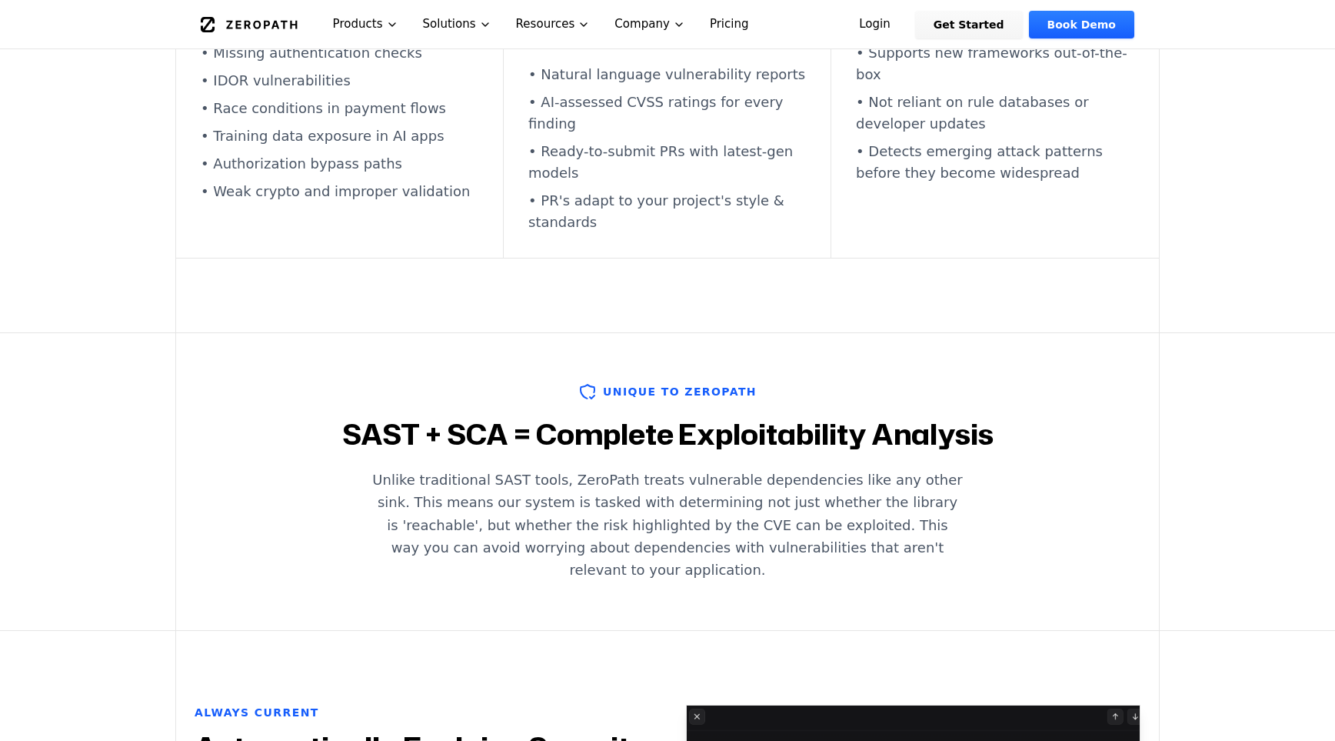
click at [310, 419] on h2 "SAST + SCA = Complete Exploitability Analysis" at bounding box center [668, 434] width 946 height 31
drag, startPoint x: 362, startPoint y: 404, endPoint x: 1055, endPoint y: 534, distance: 705.2
click at [1055, 534] on div "Unique to ZeroPath SAST + SCA = Complete Exploitability Analysis Unlike traditi…" at bounding box center [667, 481] width 985 height 297
drag, startPoint x: 1053, startPoint y: 535, endPoint x: 298, endPoint y: 383, distance: 769.7
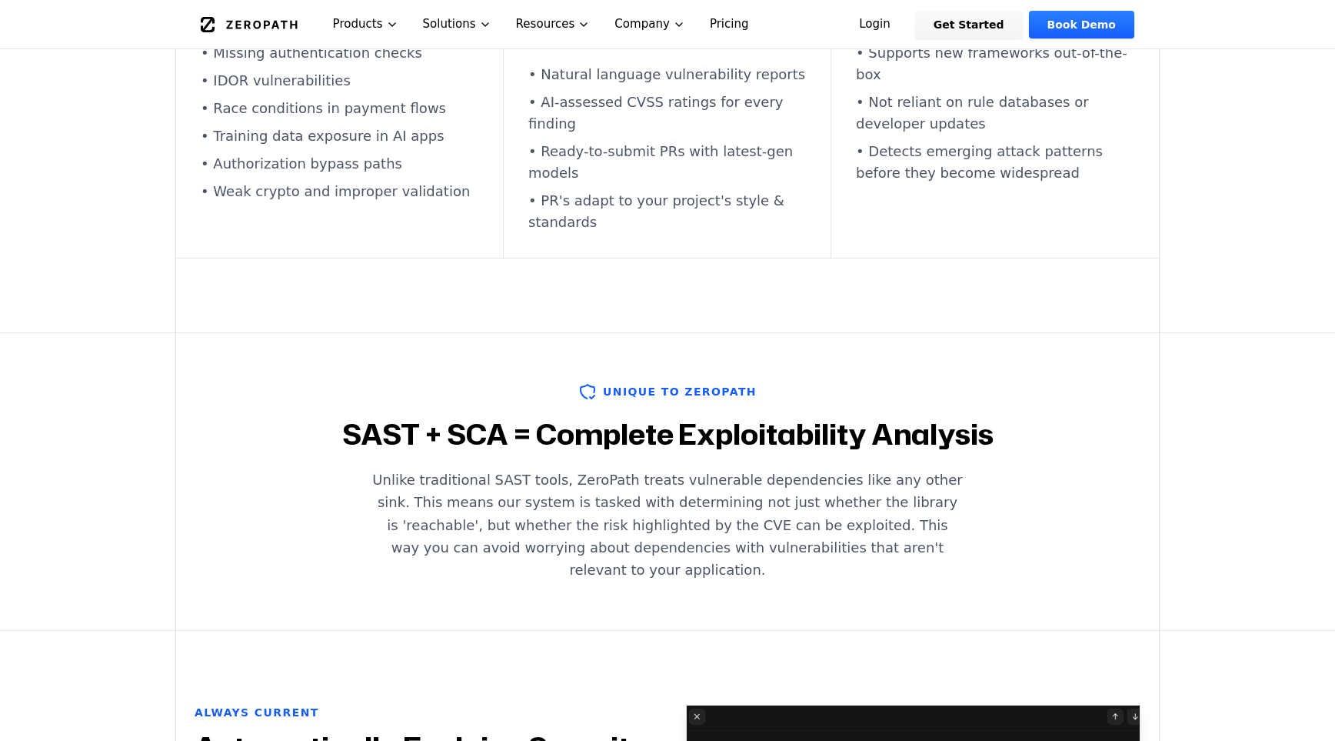
click at [298, 383] on div "Unique to ZeroPath SAST + SCA = Complete Exploitability Analysis Unlike traditi…" at bounding box center [667, 481] width 985 height 297
drag, startPoint x: 322, startPoint y: 391, endPoint x: 972, endPoint y: 522, distance: 663.8
click at [972, 522] on div "Unique to ZeroPath SAST + SCA = Complete Exploitability Analysis Unlike traditi…" at bounding box center [667, 481] width 985 height 297
click at [972, 521] on div "Unique to ZeroPath SAST + SCA = Complete Exploitability Analysis Unlike traditi…" at bounding box center [667, 481] width 985 height 297
drag, startPoint x: 972, startPoint y: 522, endPoint x: 252, endPoint y: 391, distance: 731.9
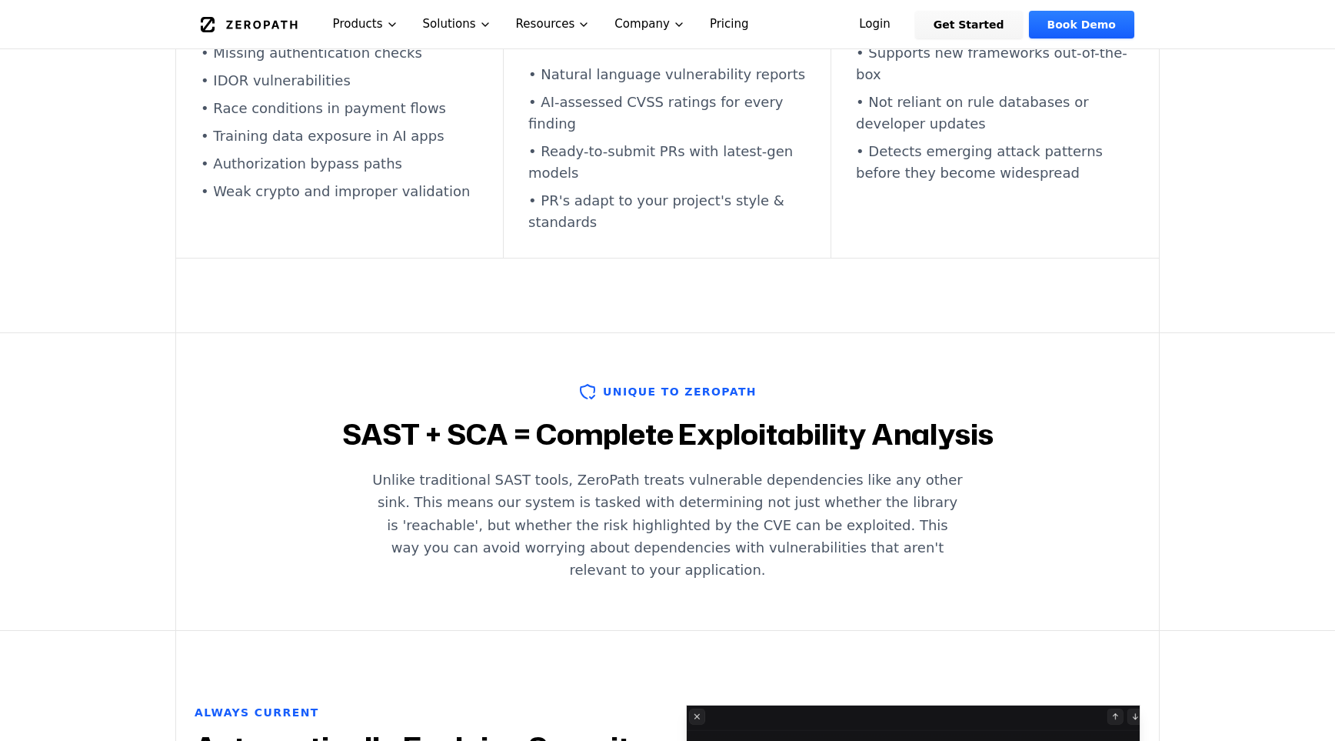
click at [252, 391] on div "Unique to ZeroPath SAST + SCA = Complete Exploitability Analysis Unlike traditi…" at bounding box center [667, 481] width 985 height 297
click at [252, 419] on h2 "SAST + SCA = Complete Exploitability Analysis" at bounding box center [668, 434] width 946 height 31
drag, startPoint x: 278, startPoint y: 397, endPoint x: 1014, endPoint y: 568, distance: 755.9
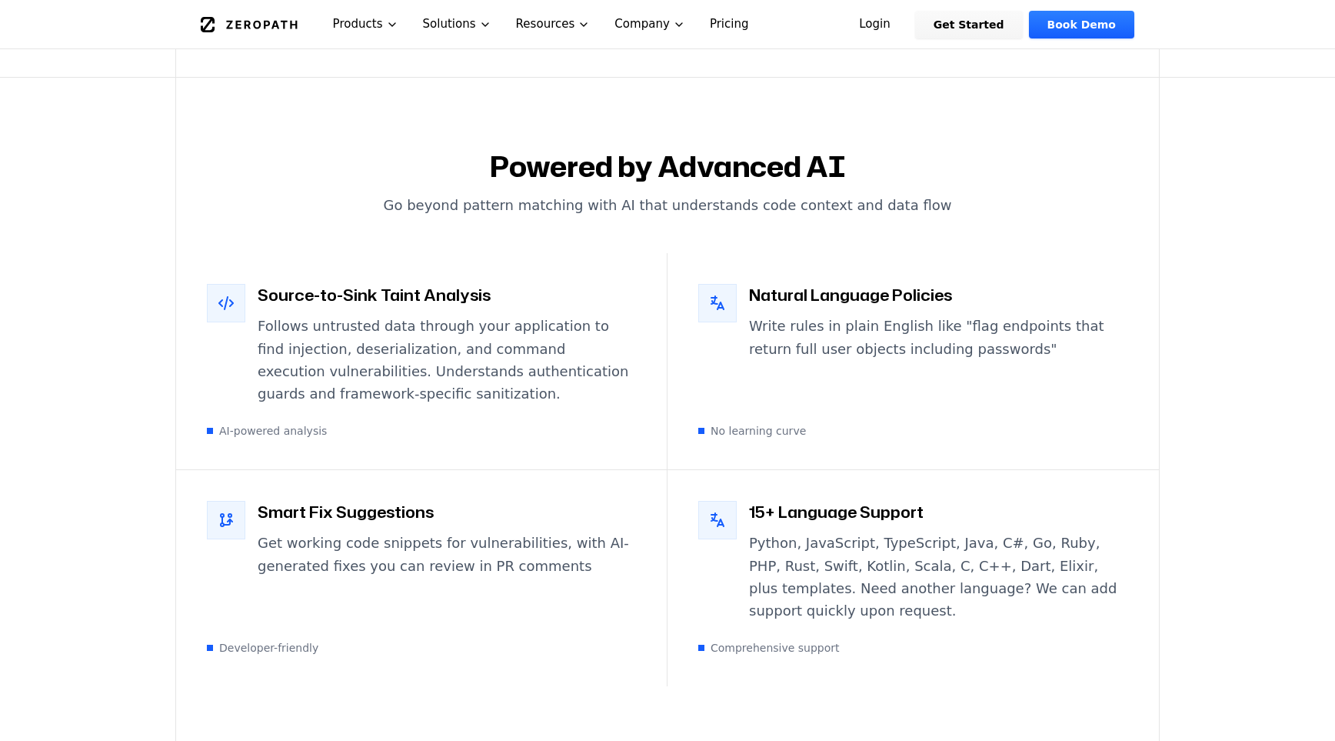
scroll to position [2706, 0]
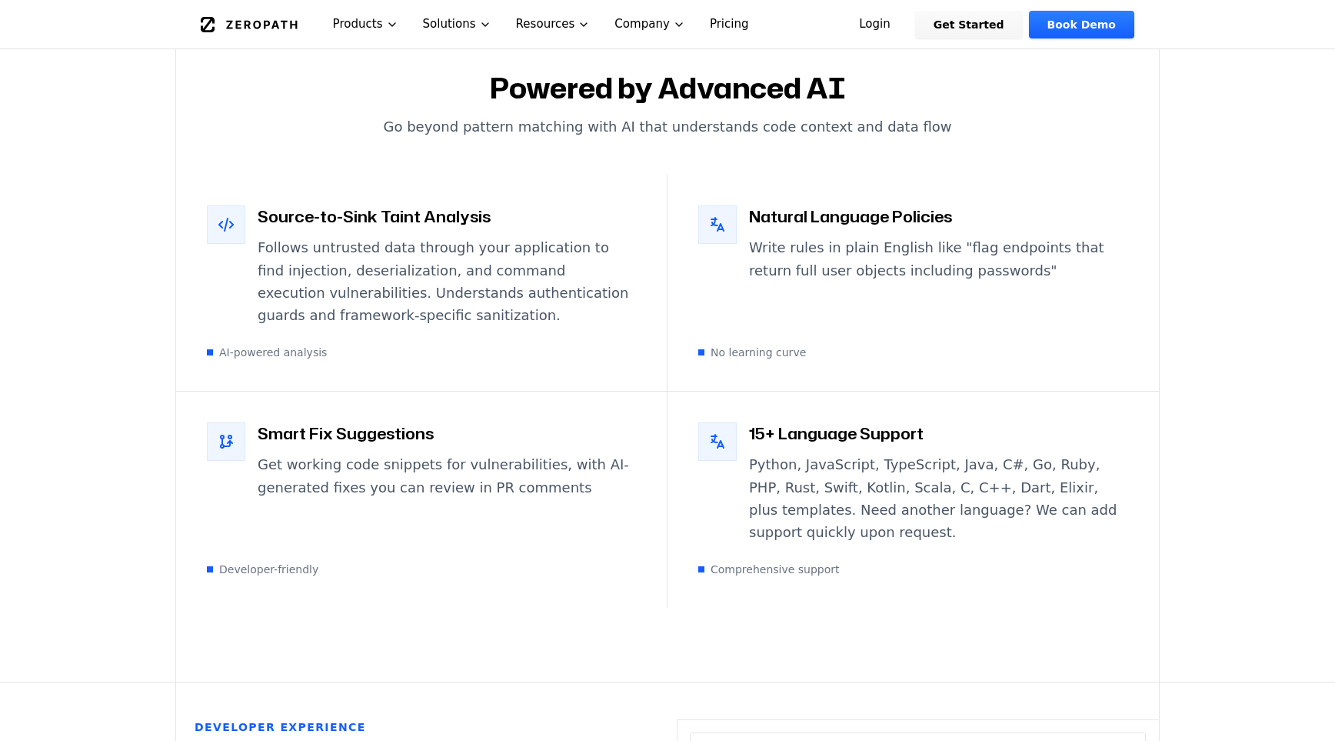
drag, startPoint x: 930, startPoint y: 513, endPoint x: 892, endPoint y: 505, distance: 38.6
click at [892, 505] on div "15+ Language Support Python, JavaScript, TypeScript, Java, C#, Go, Ruby, PHP, R…" at bounding box center [914, 500] width 492 height 216
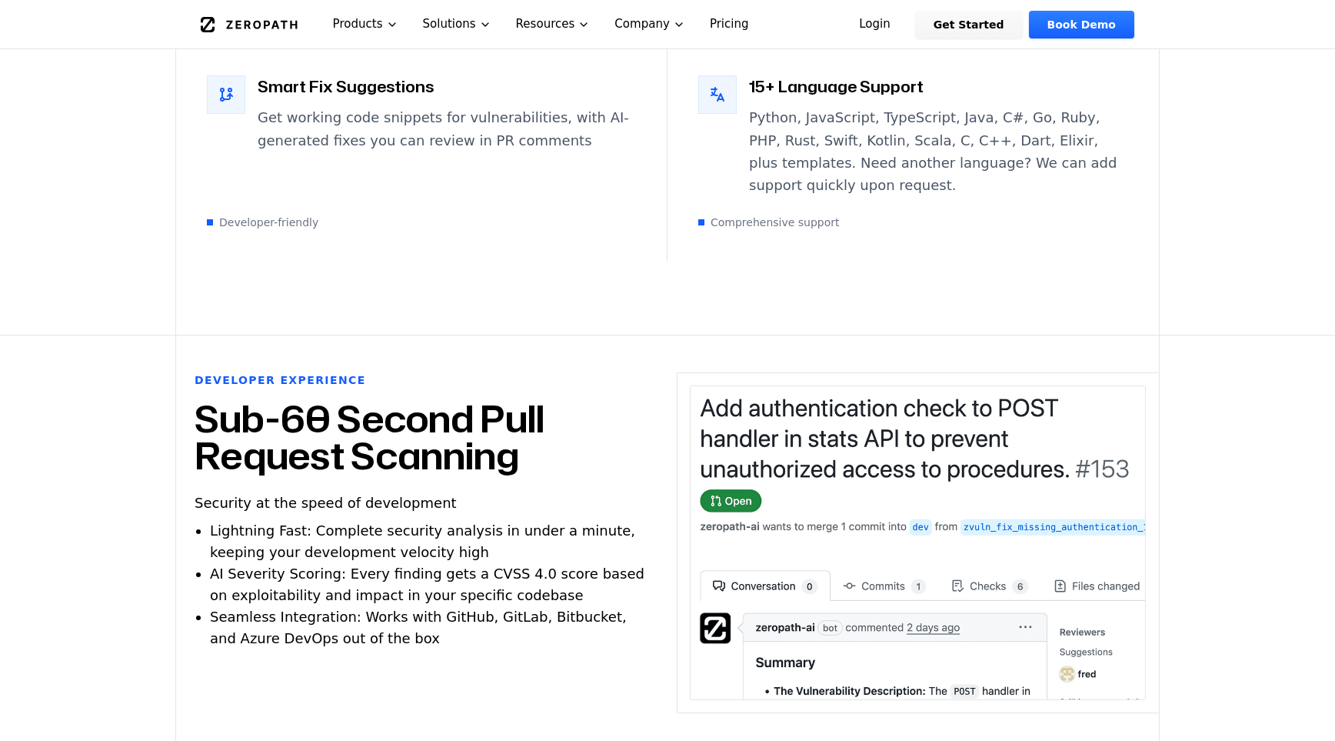
scroll to position [3132, 0]
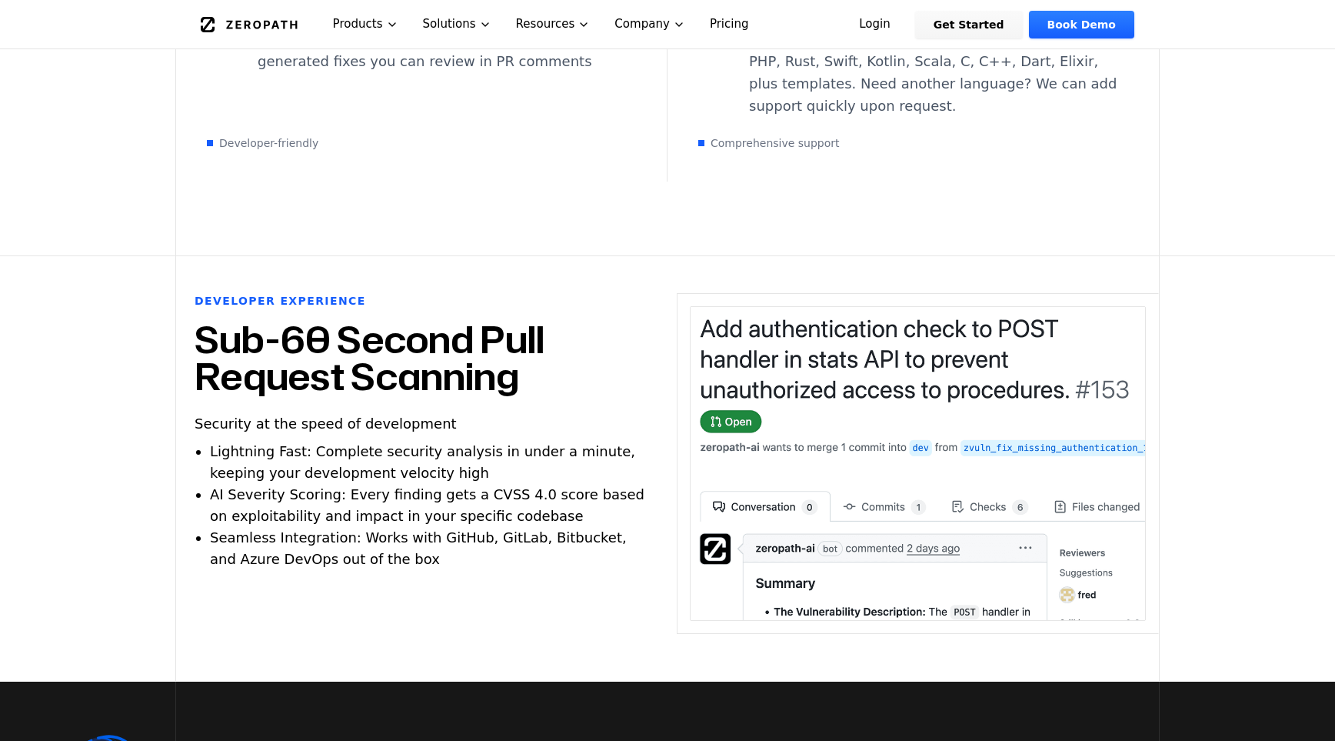
click at [601, 565] on div "Developer Experience Sub-60 Second Pull Request Scanning Security at the speed …" at bounding box center [417, 468] width 482 height 351
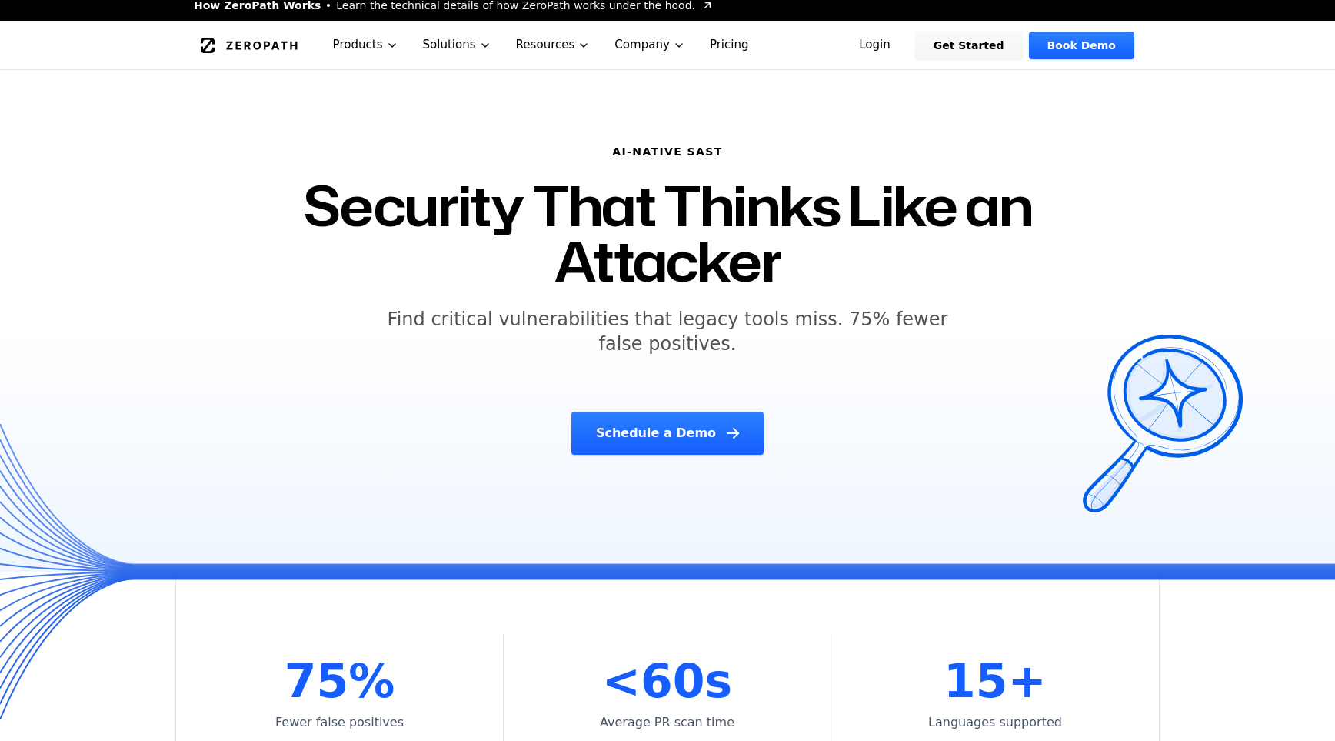
scroll to position [0, 0]
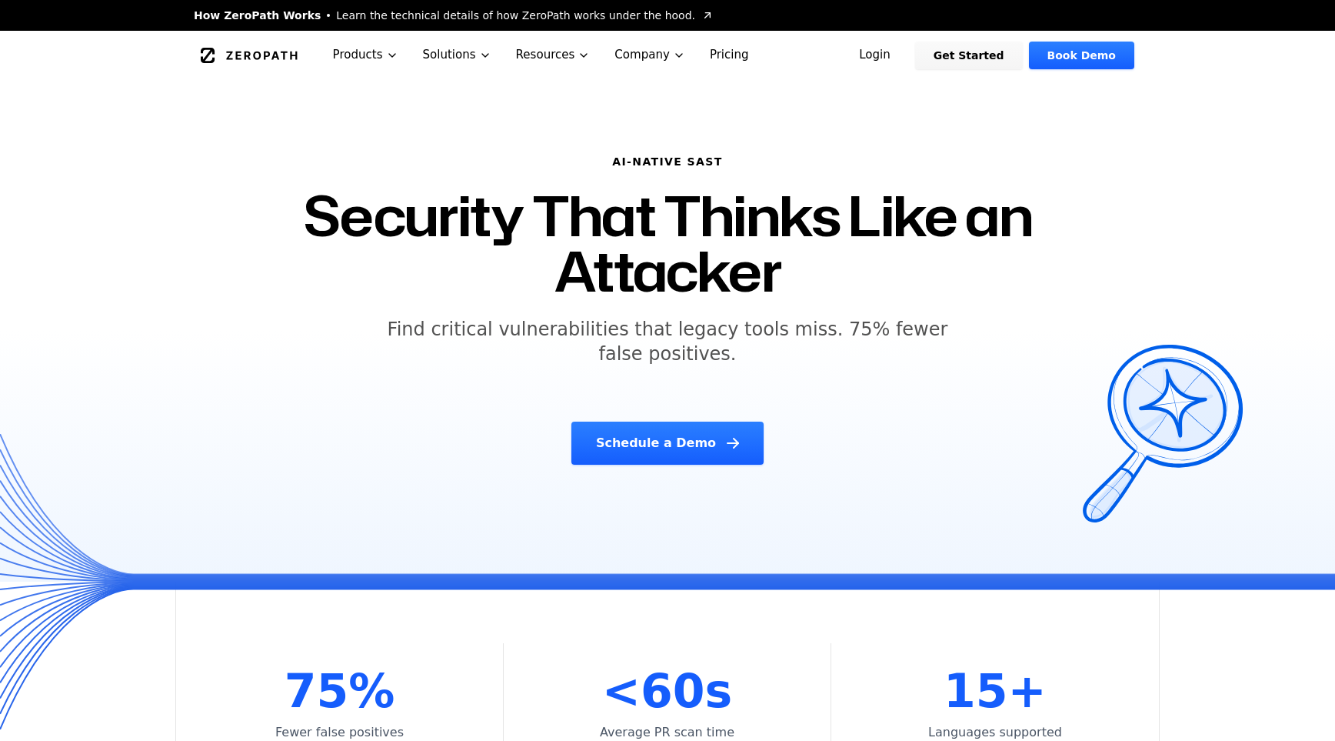
click at [256, 54] on icon "Global" at bounding box center [249, 55] width 97 height 15
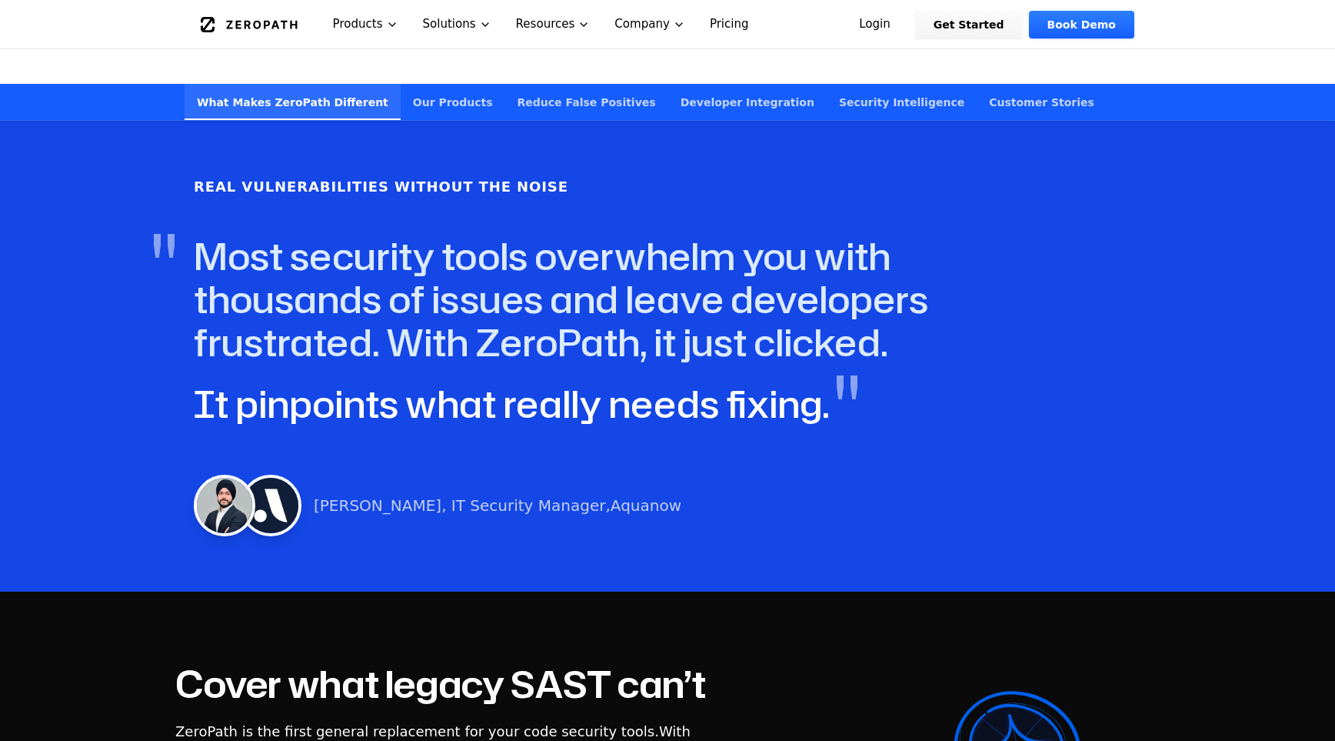
scroll to position [762, 0]
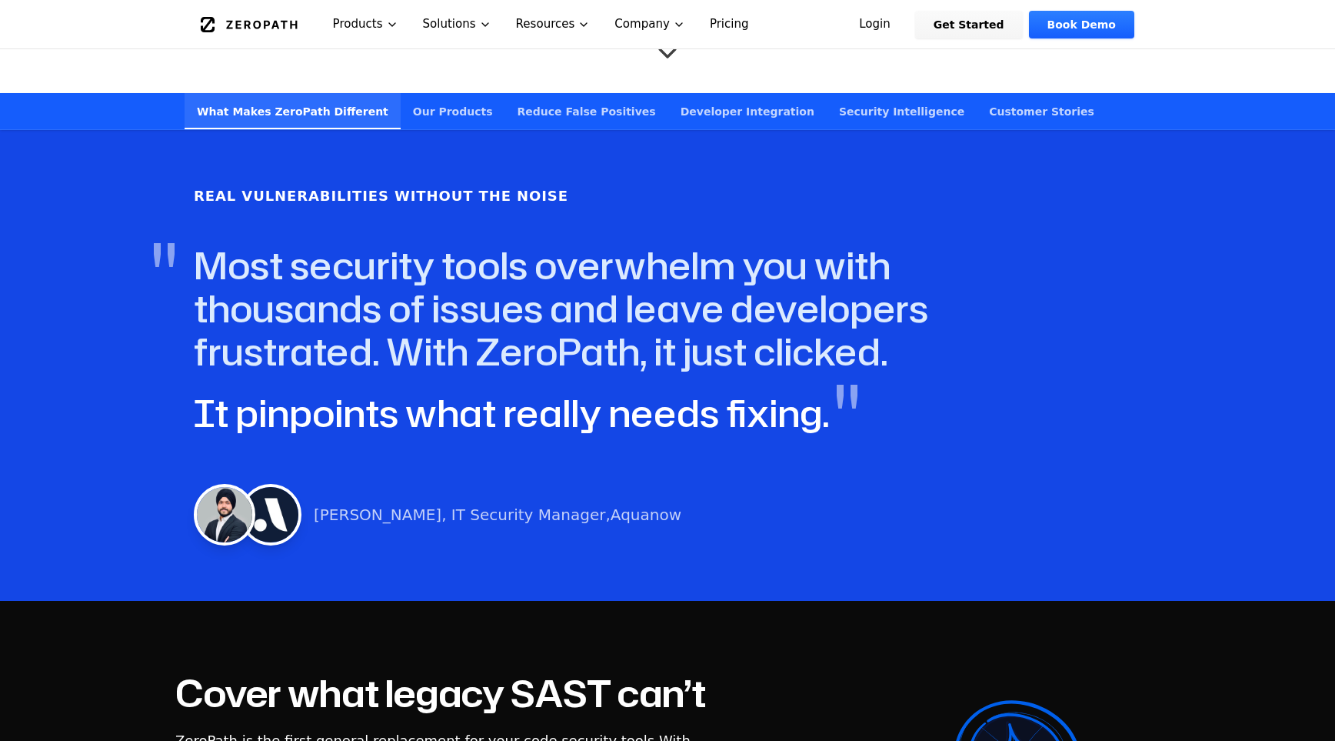
click at [448, 93] on link "Our Products" at bounding box center [453, 111] width 105 height 36
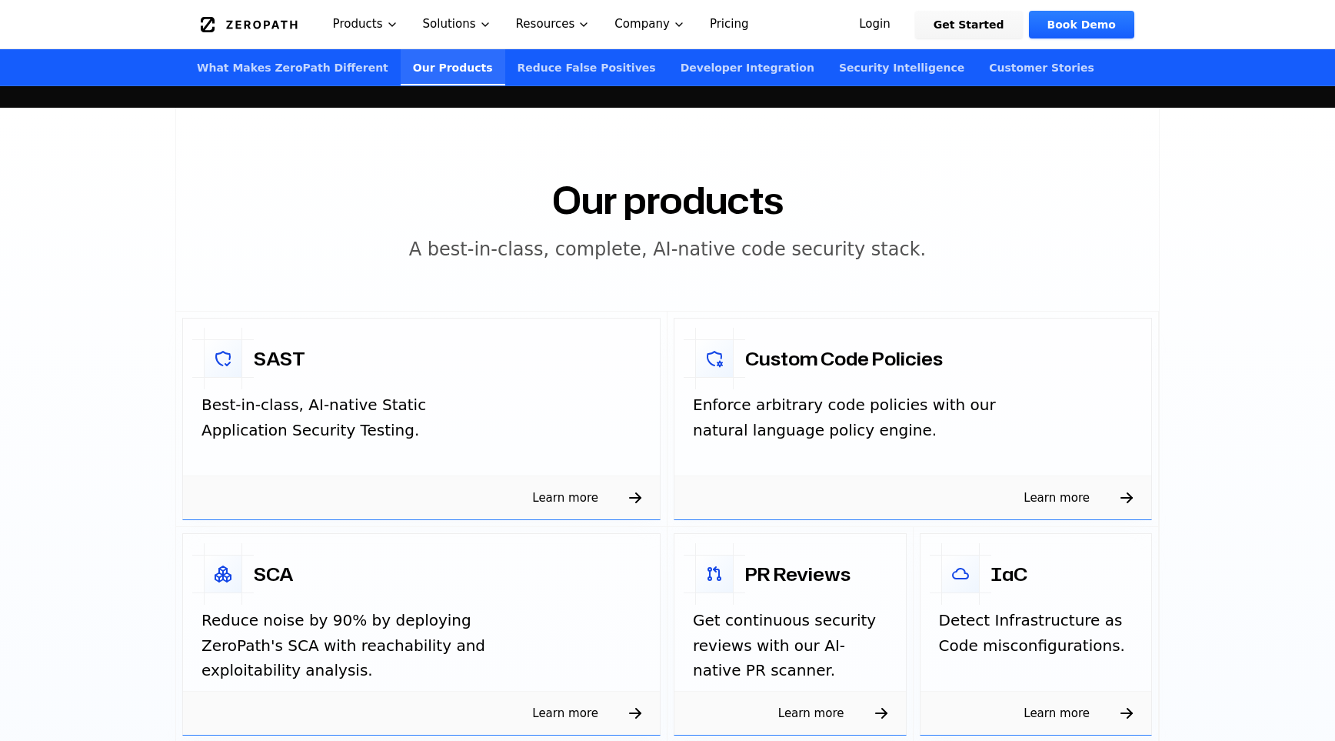
click at [522, 78] on link "Reduce False Positives" at bounding box center [586, 67] width 163 height 36
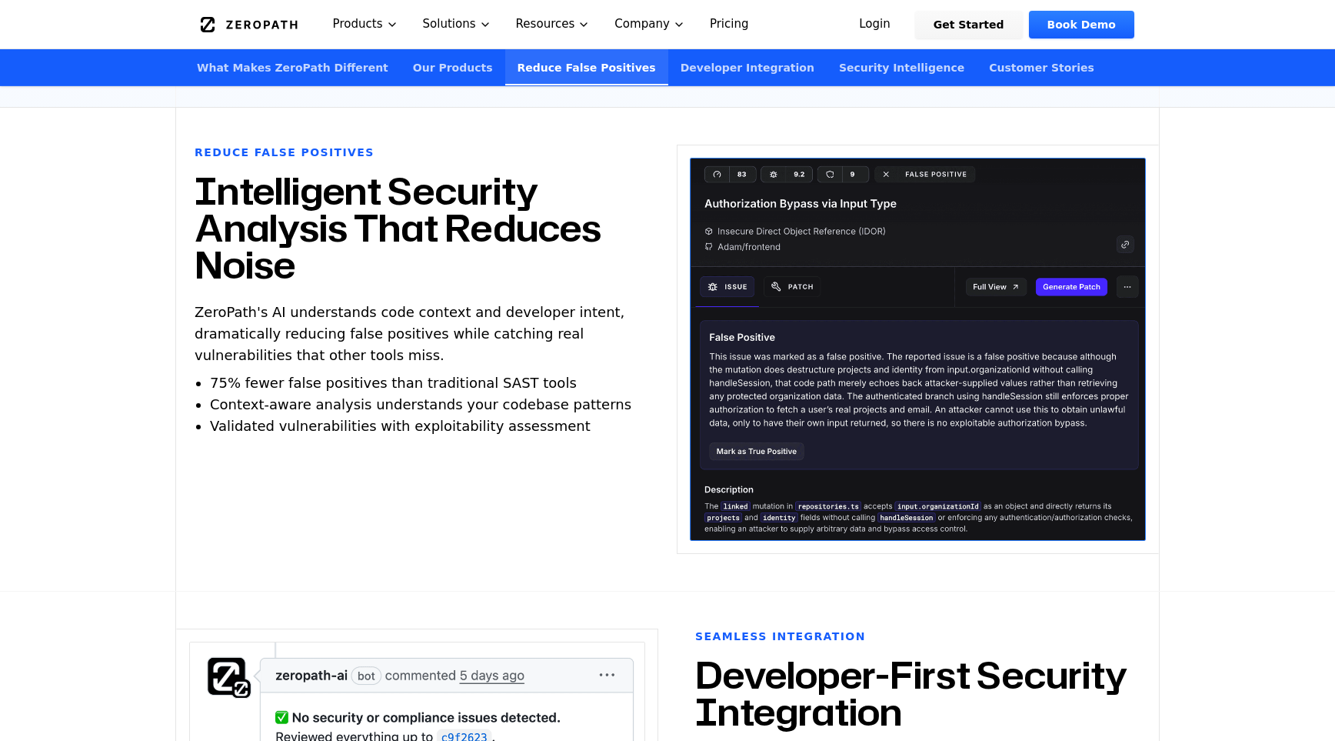
click at [673, 72] on link "Developer Integration" at bounding box center [747, 67] width 158 height 36
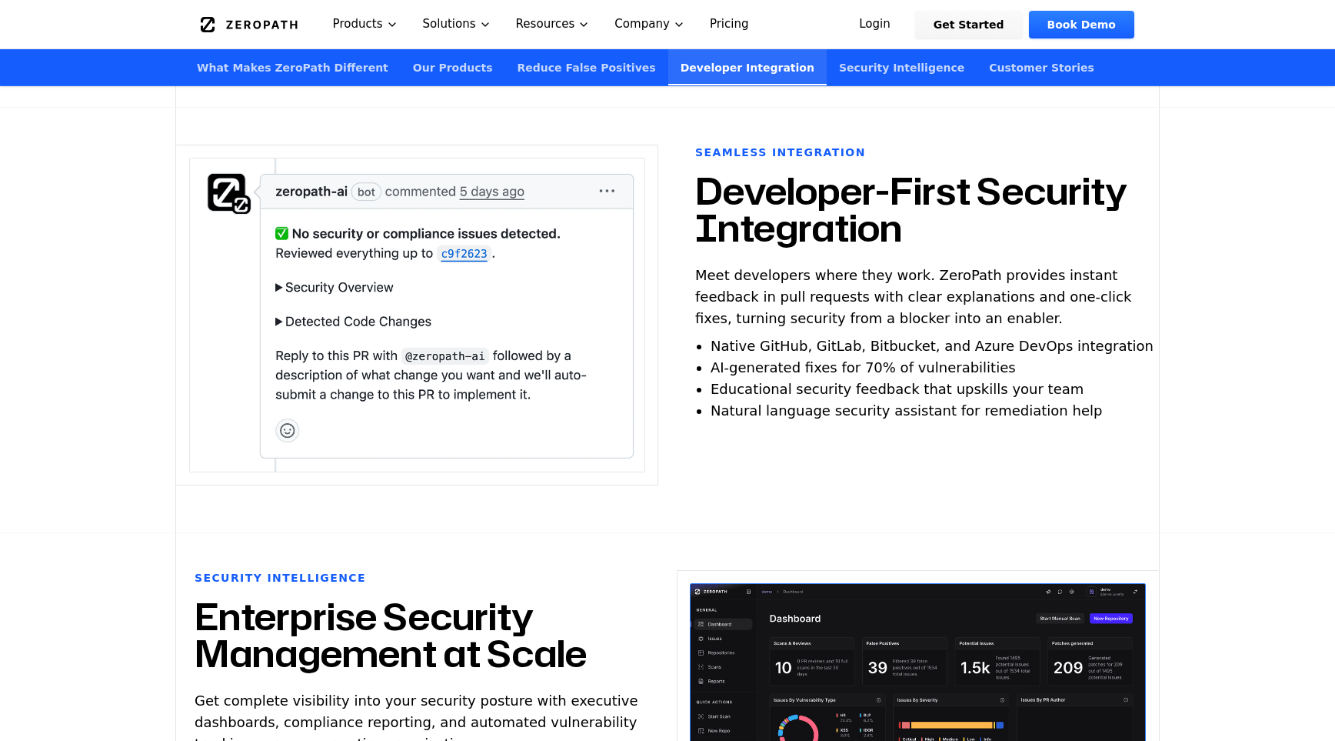
click at [827, 70] on link "Security Intelligence" at bounding box center [902, 67] width 150 height 36
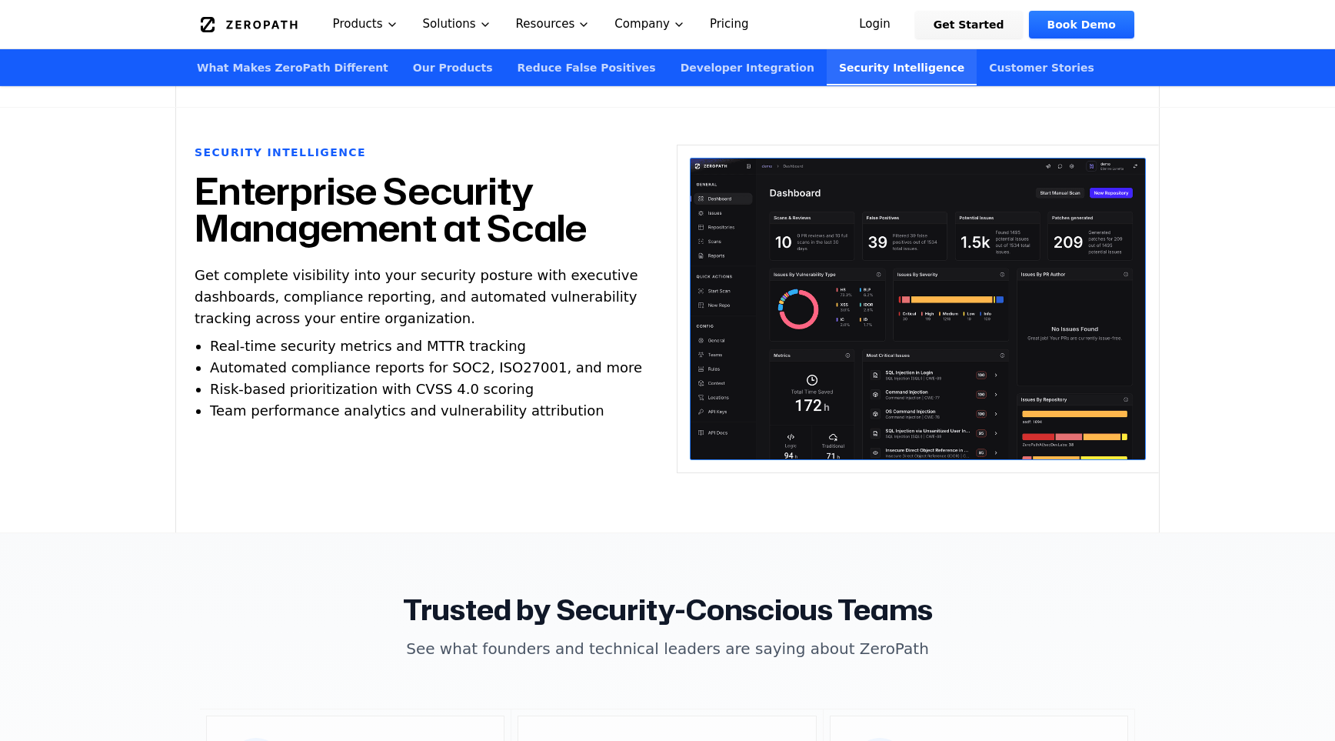
click at [977, 72] on link "Customer Stories" at bounding box center [1042, 67] width 130 height 36
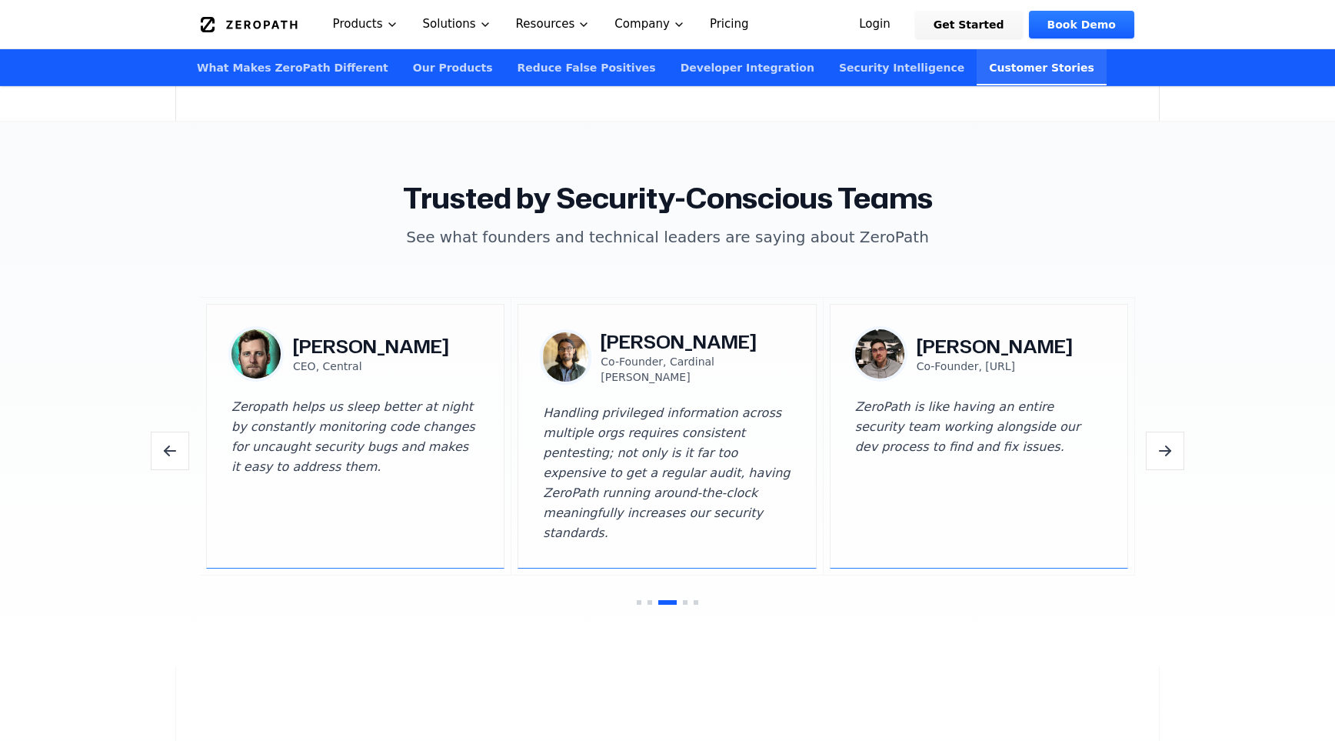
scroll to position [4459, 0]
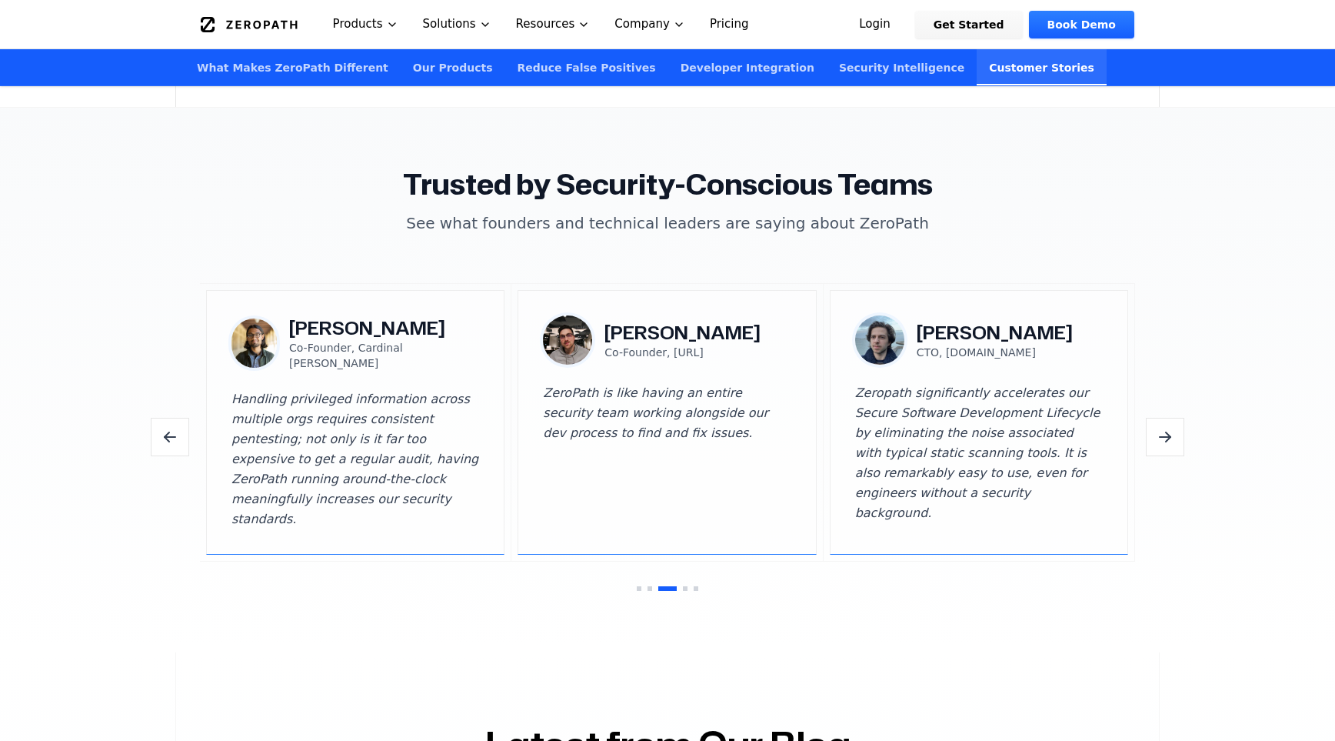
click at [1167, 428] on icon "Next testimonials" at bounding box center [1165, 437] width 18 height 18
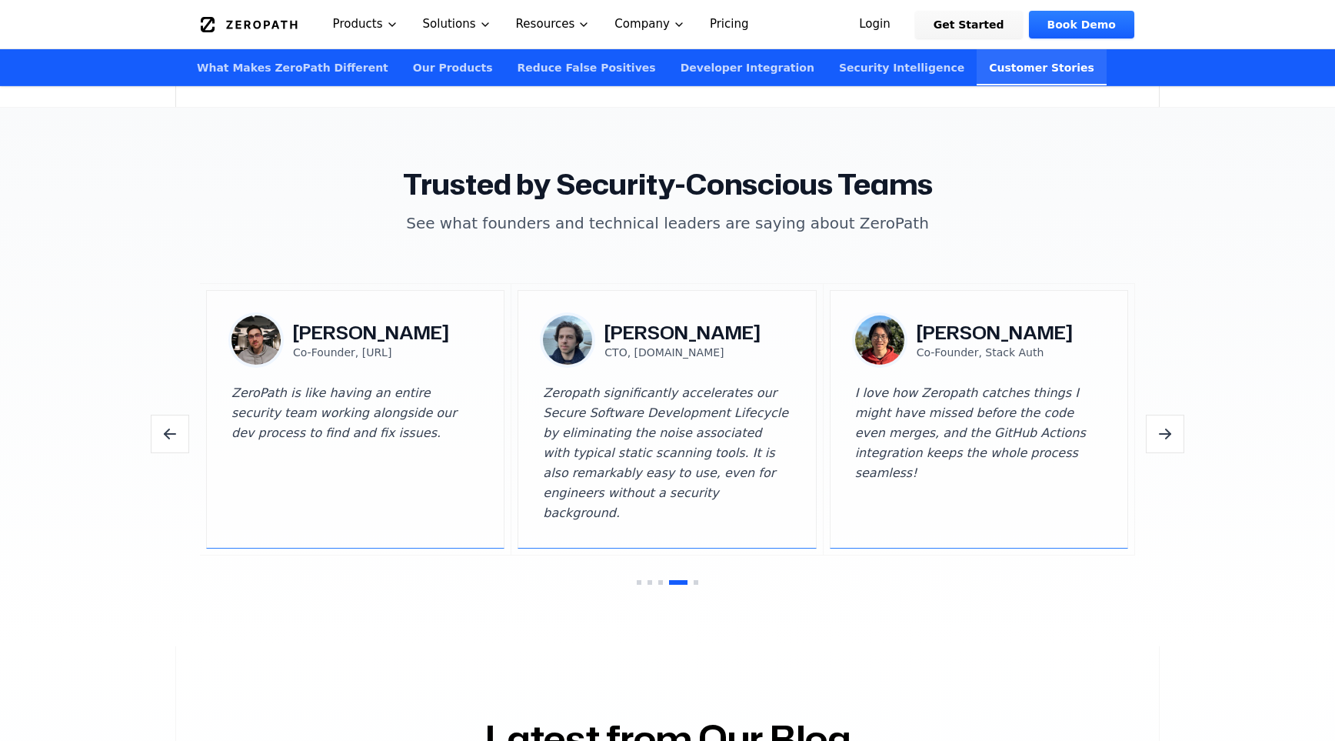
click at [1167, 416] on button "Next testimonials" at bounding box center [1165, 434] width 38 height 38
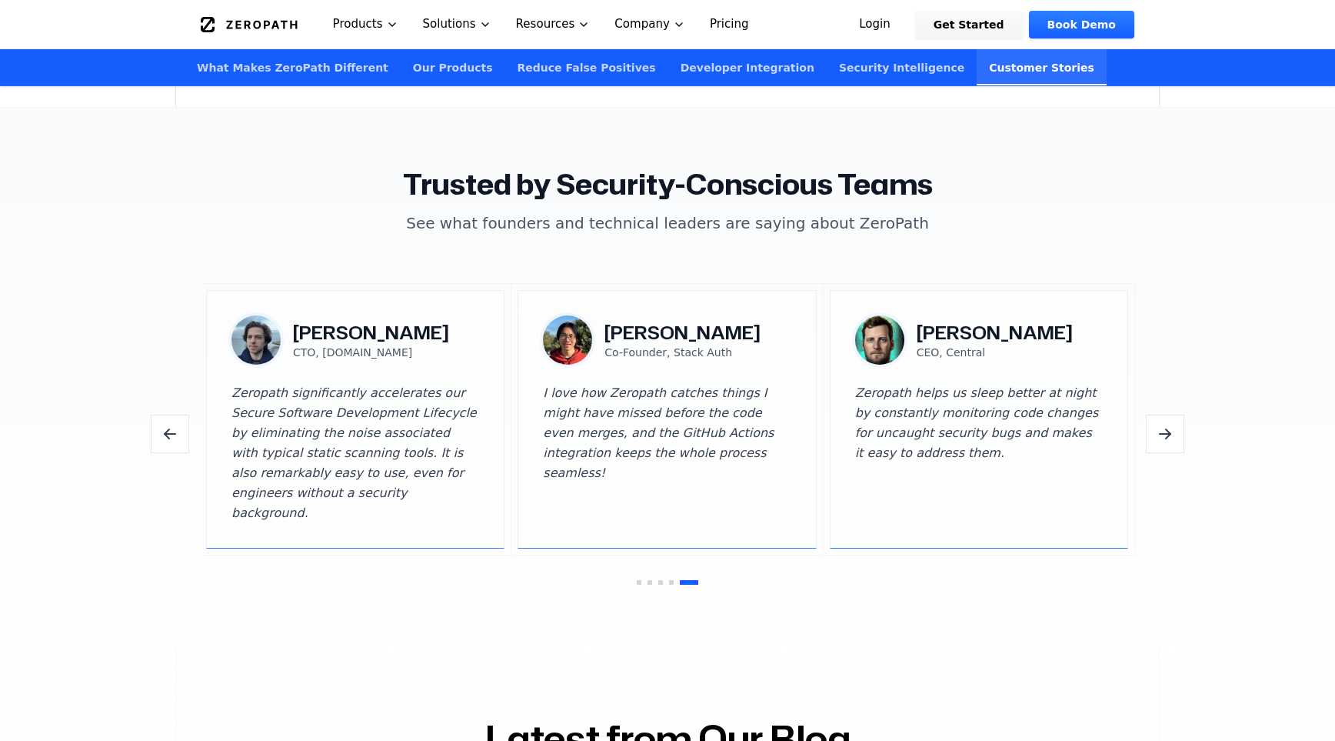
click at [1167, 416] on button "Next testimonials" at bounding box center [1165, 434] width 38 height 38
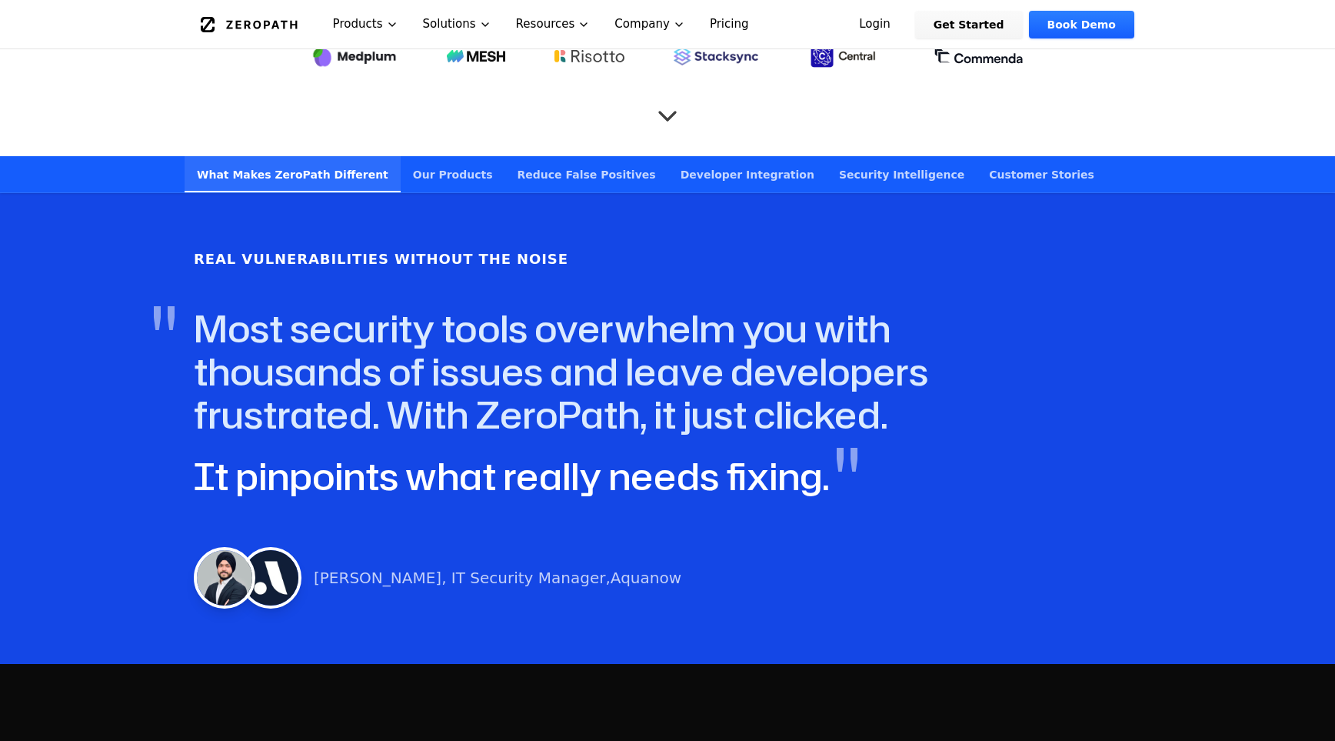
scroll to position [794, 0]
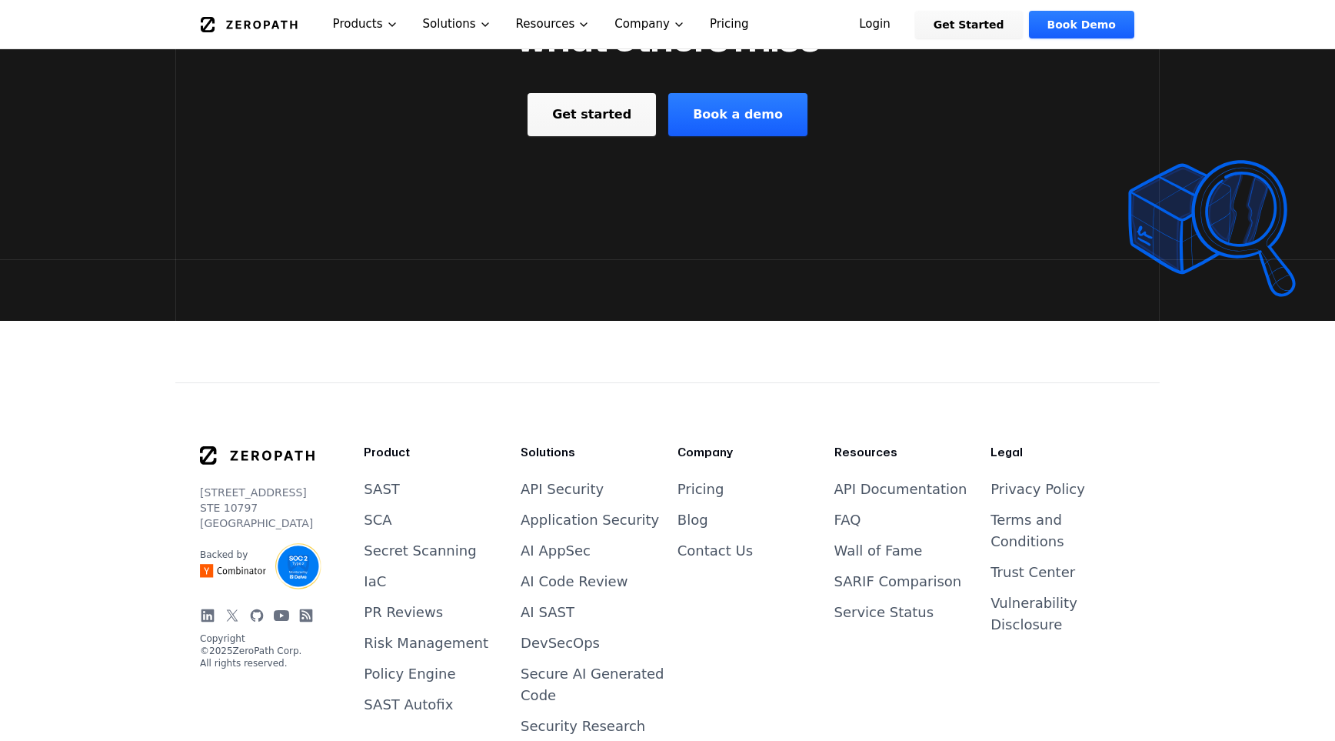
scroll to position [2875, 0]
